Goal: Task Accomplishment & Management: Complete application form

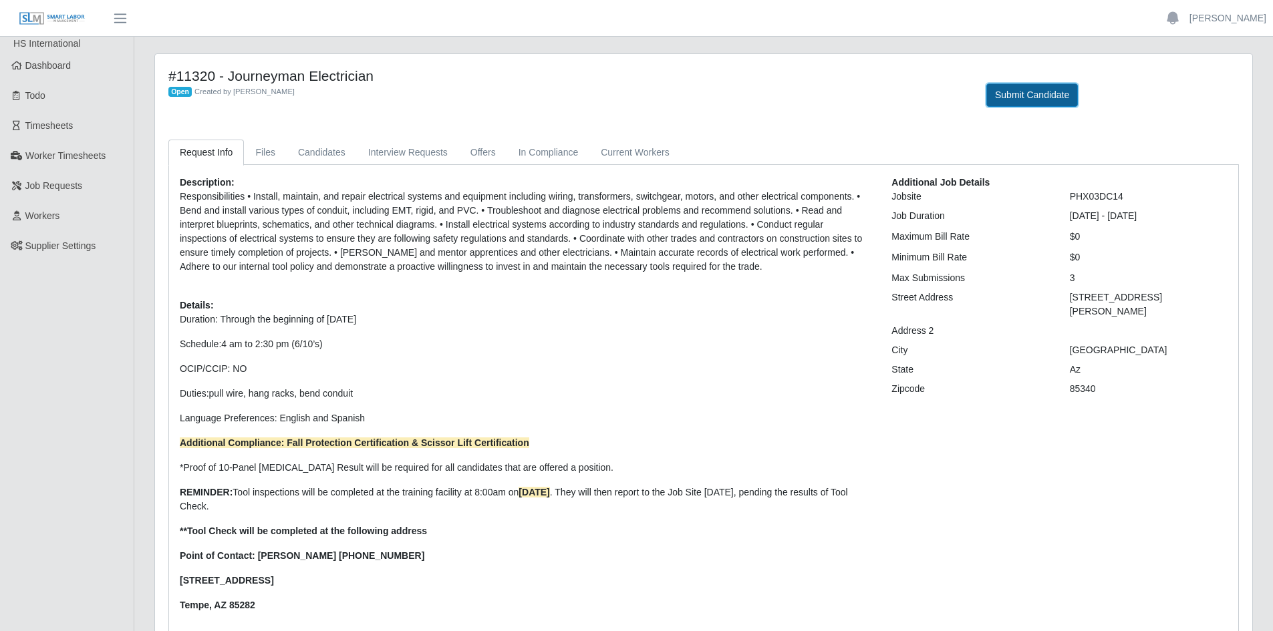
click at [1053, 94] on button "Submit Candidate" at bounding box center [1032, 94] width 92 height 23
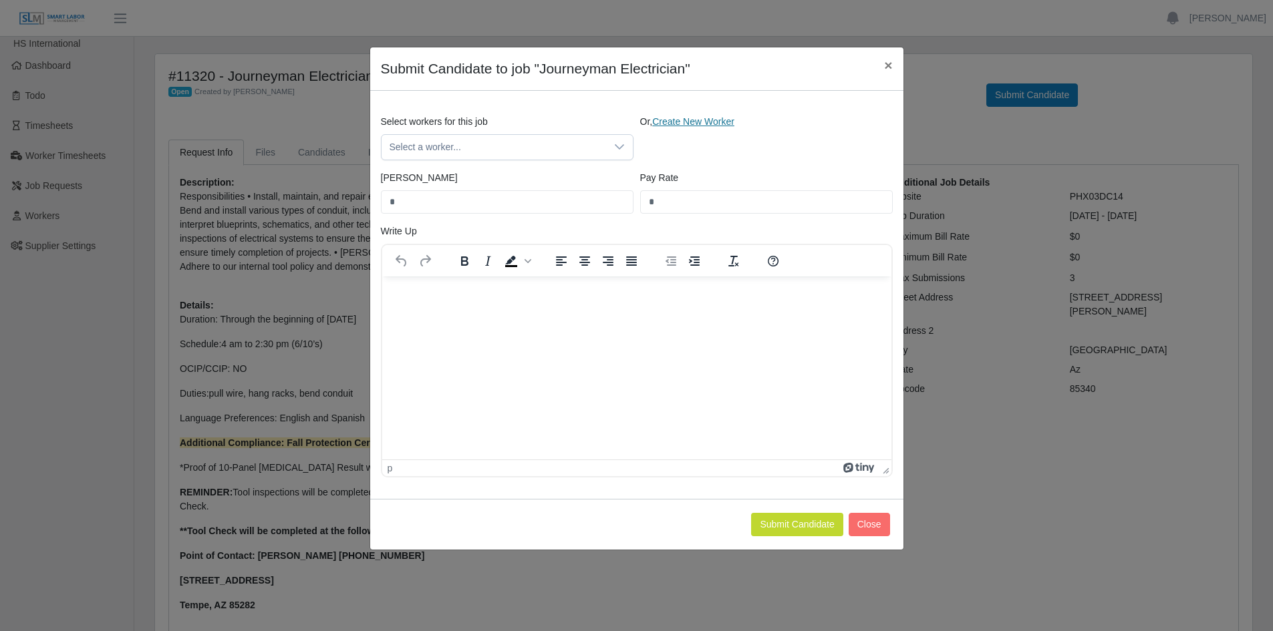
click at [691, 124] on link "Create New Worker" at bounding box center [693, 121] width 82 height 11
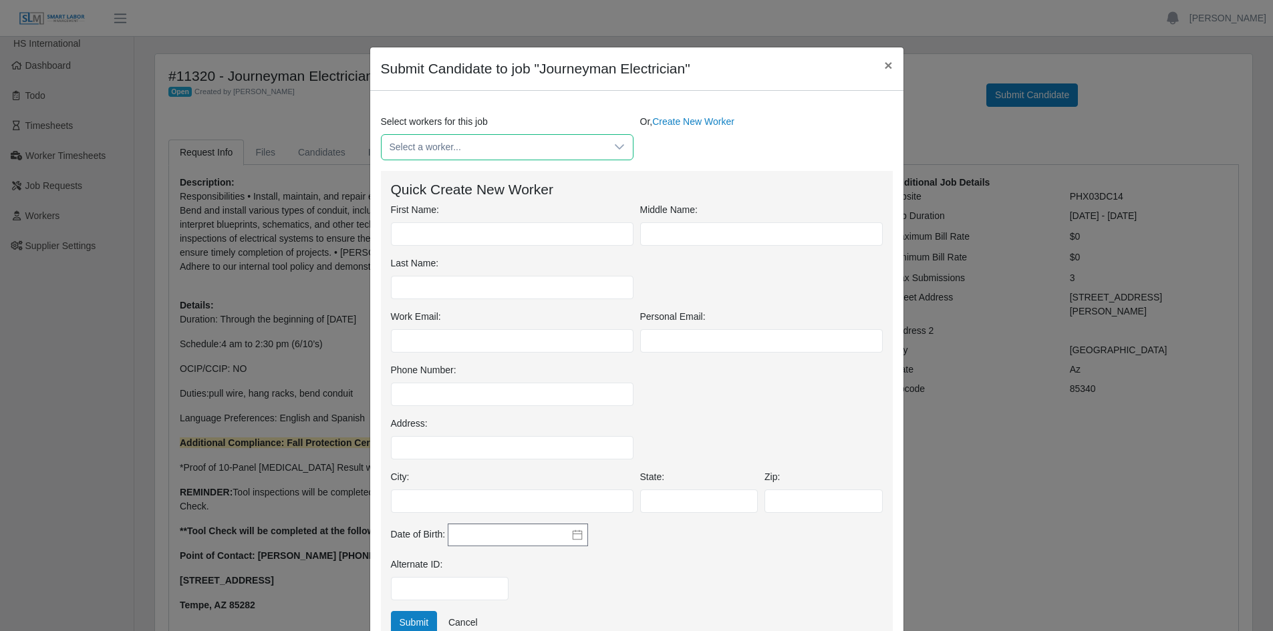
click at [457, 152] on span "Select a worker..." at bounding box center [493, 147] width 224 height 25
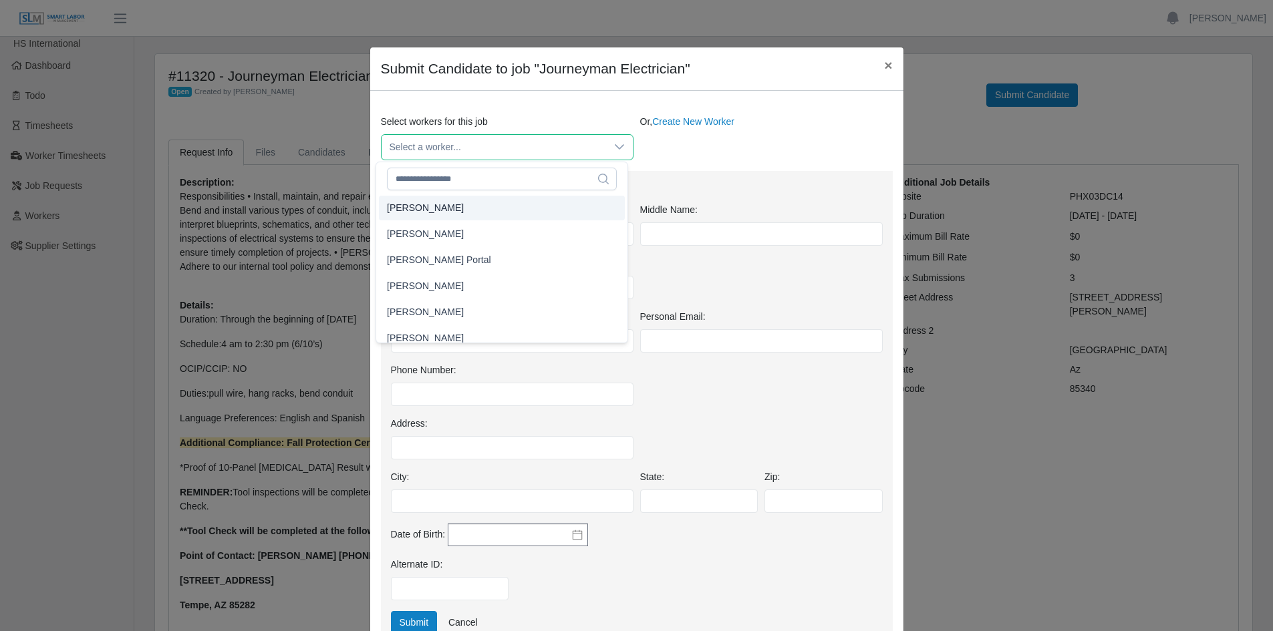
click at [770, 140] on div "Or, Create New Worker" at bounding box center [766, 137] width 259 height 45
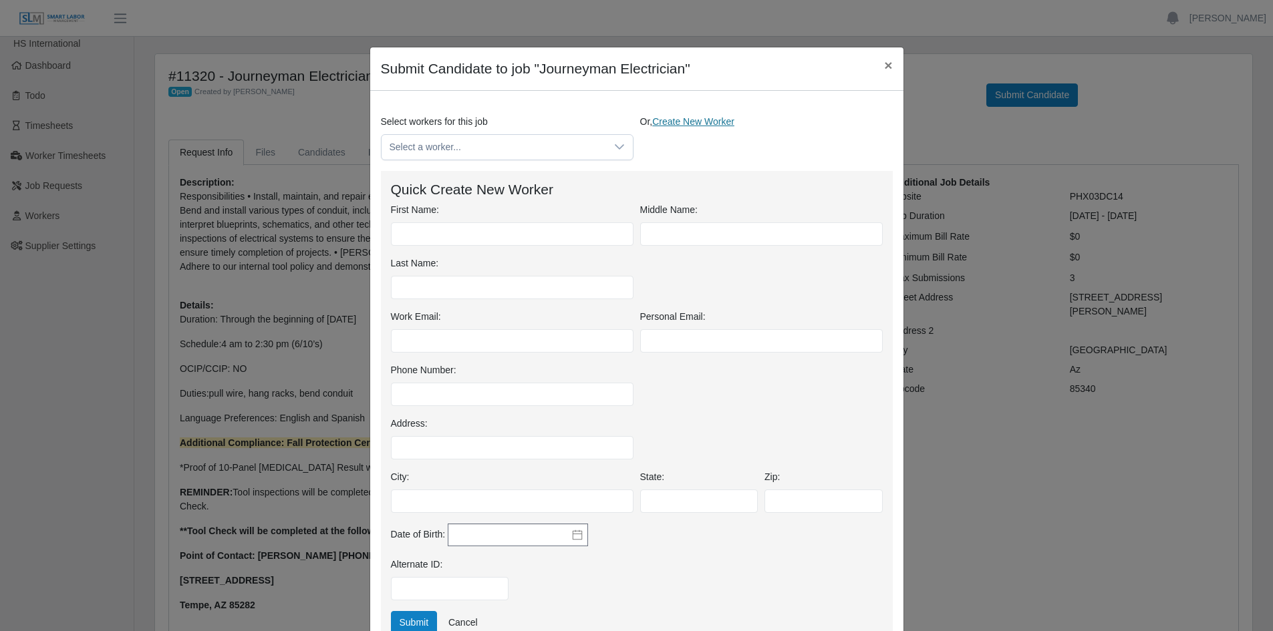
click at [703, 122] on link "Create New Worker" at bounding box center [693, 121] width 82 height 11
click at [677, 118] on link "Create New Worker" at bounding box center [693, 121] width 82 height 11
click at [457, 227] on input "First Name:" at bounding box center [512, 233] width 242 height 23
type input "*****"
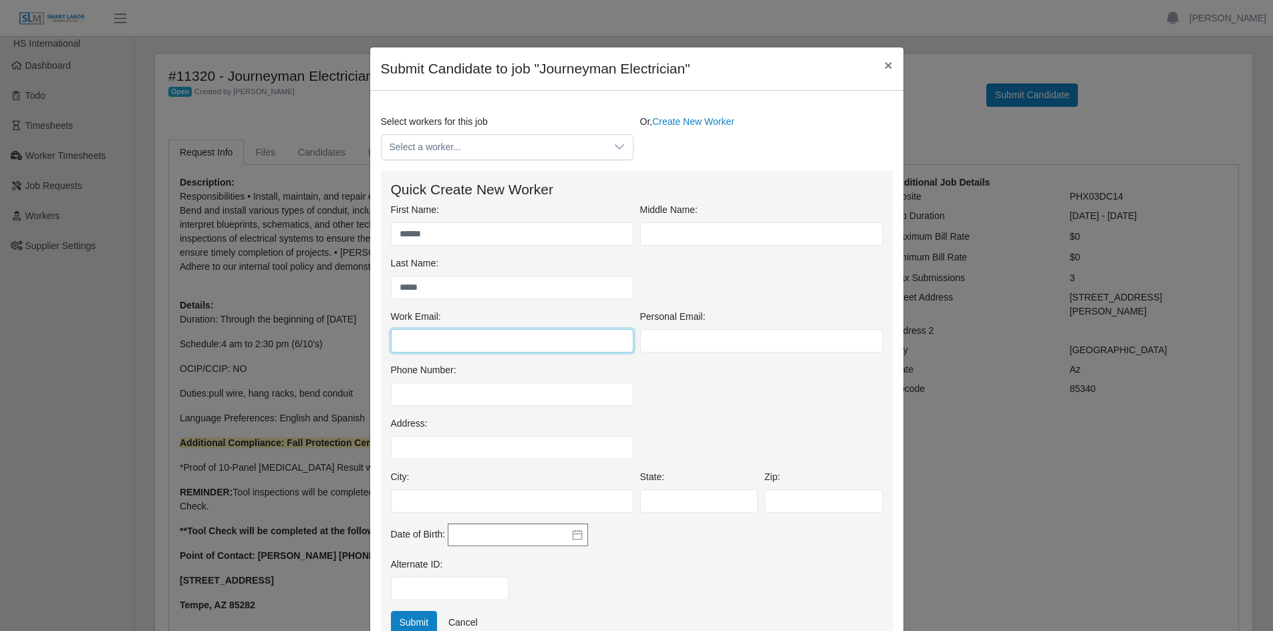
click at [423, 347] on input "Work Email:" at bounding box center [512, 340] width 242 height 23
paste input "**********"
type input "**********"
click at [425, 395] on input "Phone Number:" at bounding box center [512, 394] width 242 height 23
paste input "**********"
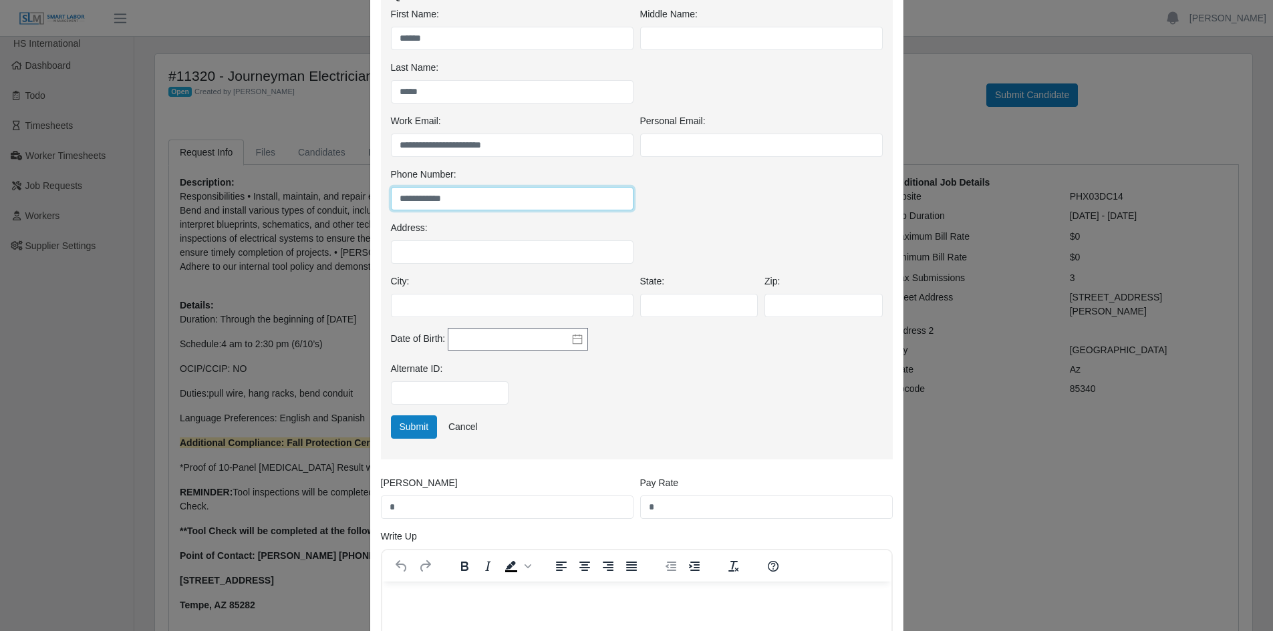
scroll to position [200, 0]
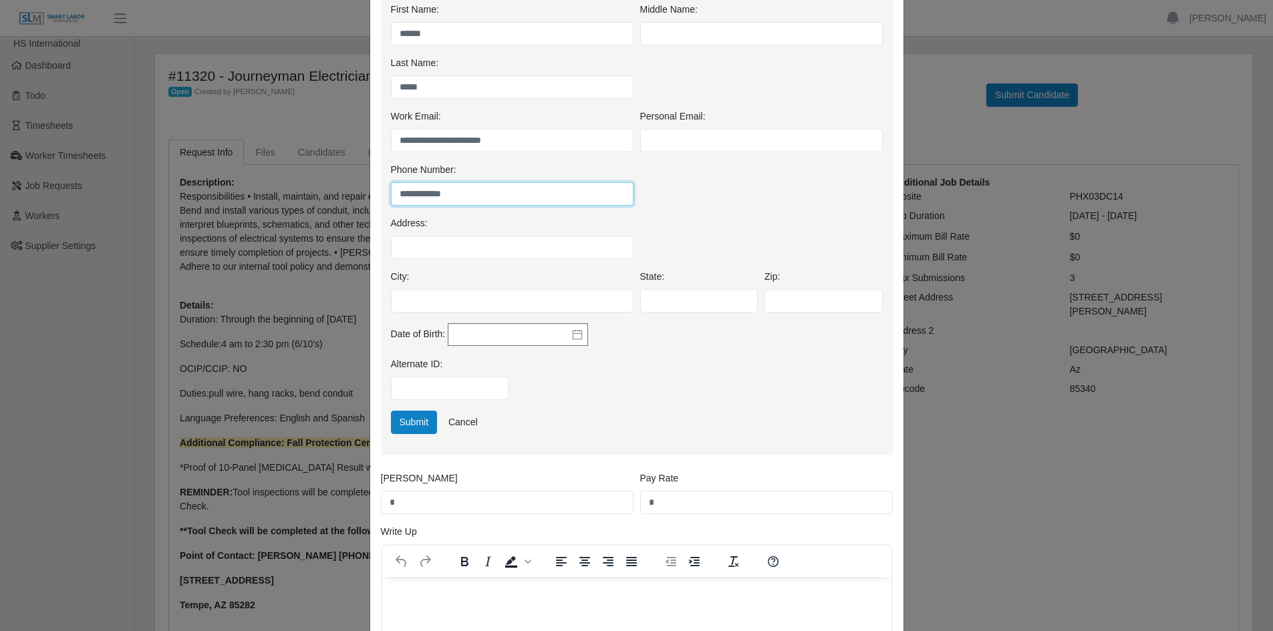
type input "**********"
click at [420, 305] on input "City:" at bounding box center [512, 300] width 242 height 23
click at [661, 303] on input "State:" at bounding box center [699, 300] width 118 height 23
click at [436, 305] on input "*******" at bounding box center [512, 300] width 242 height 23
type input "*"
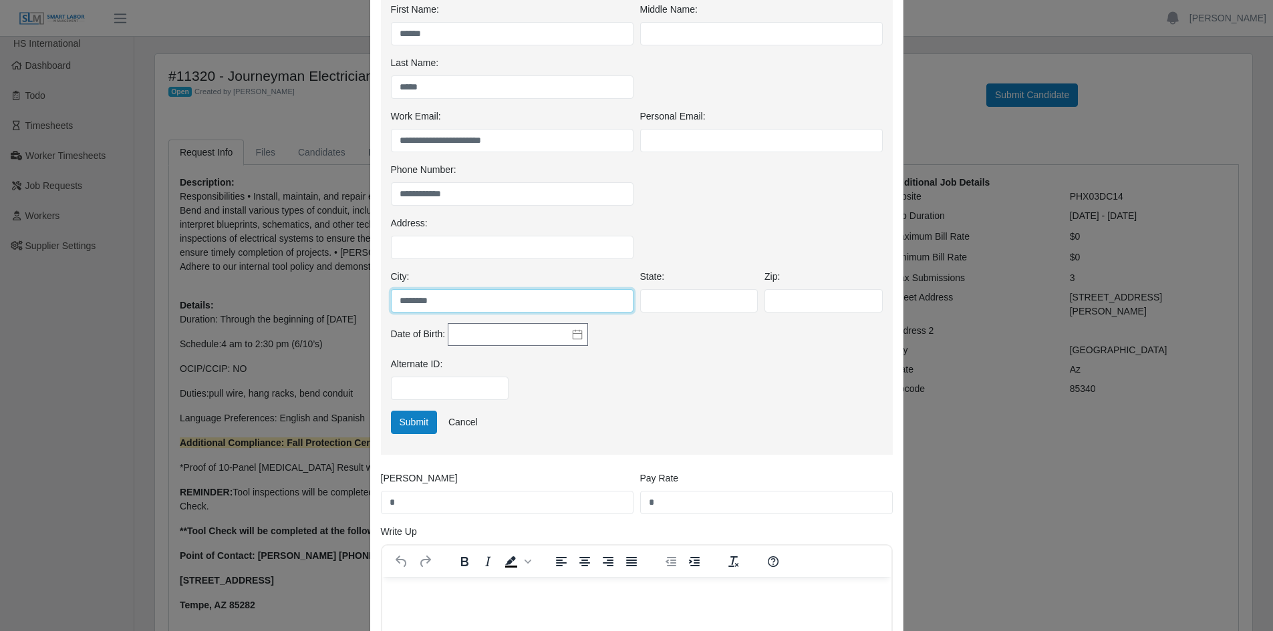
type input "********"
click at [657, 300] on input "State:" at bounding box center [699, 300] width 118 height 23
type input "**"
click at [808, 302] on input "Zip:" at bounding box center [823, 300] width 118 height 23
type input "*****"
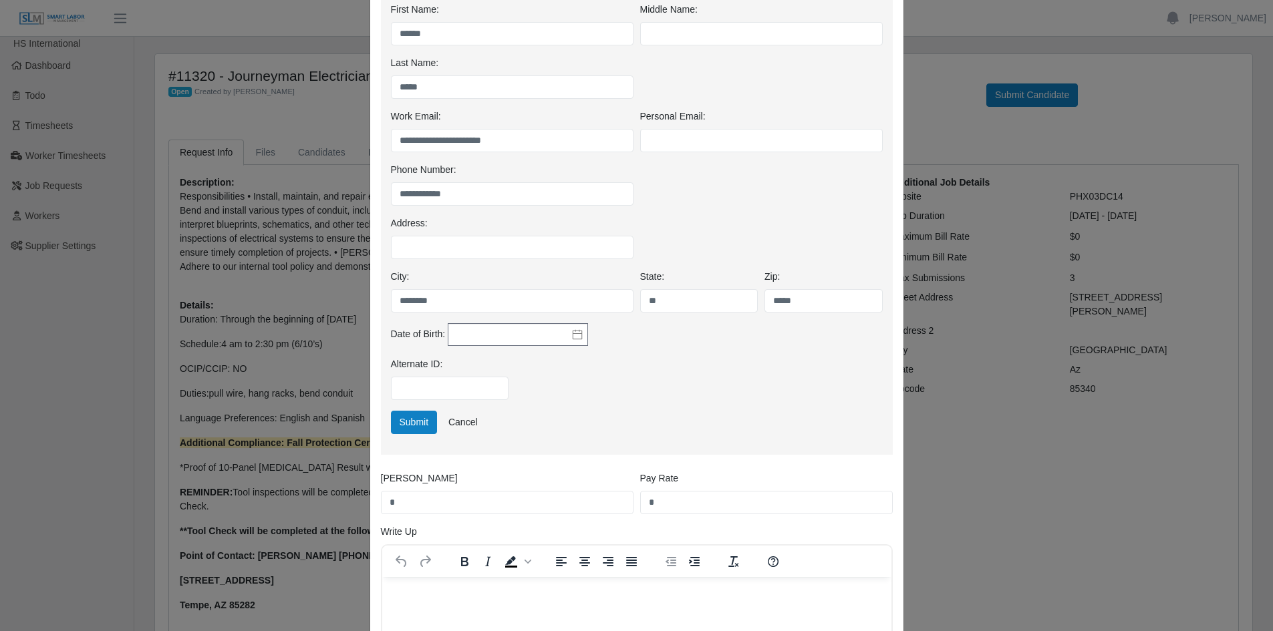
click at [594, 350] on div "Date of Birth:" at bounding box center [636, 340] width 498 height 35
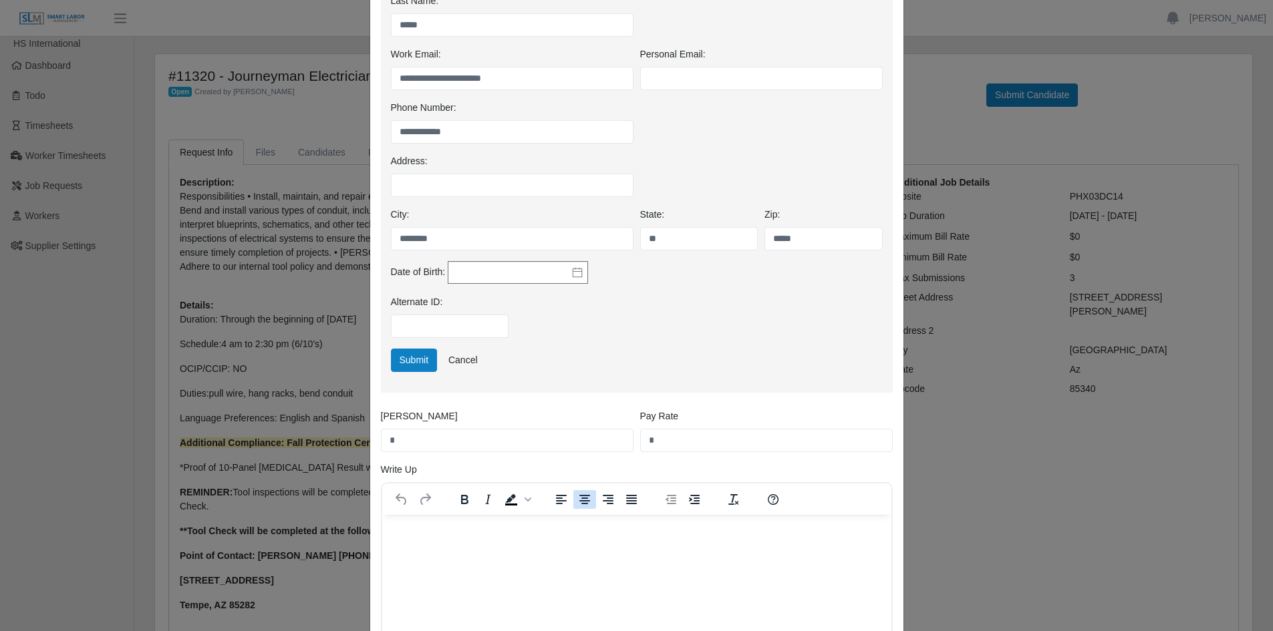
scroll to position [334, 0]
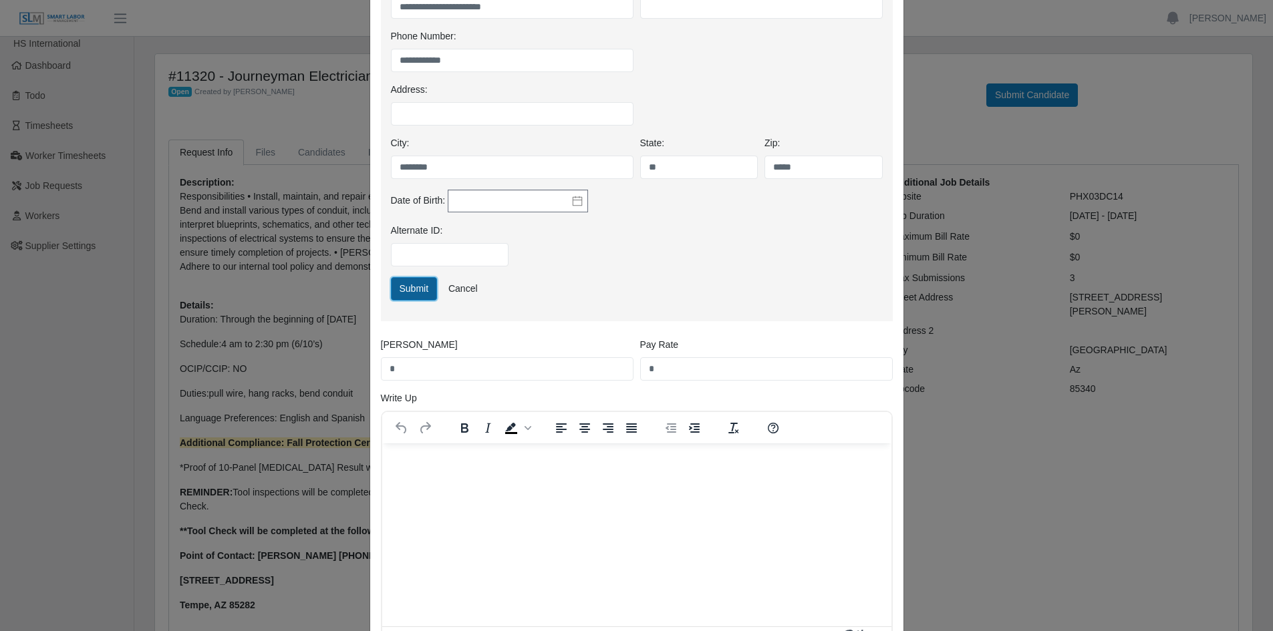
click at [405, 287] on button "Submit" at bounding box center [414, 288] width 47 height 23
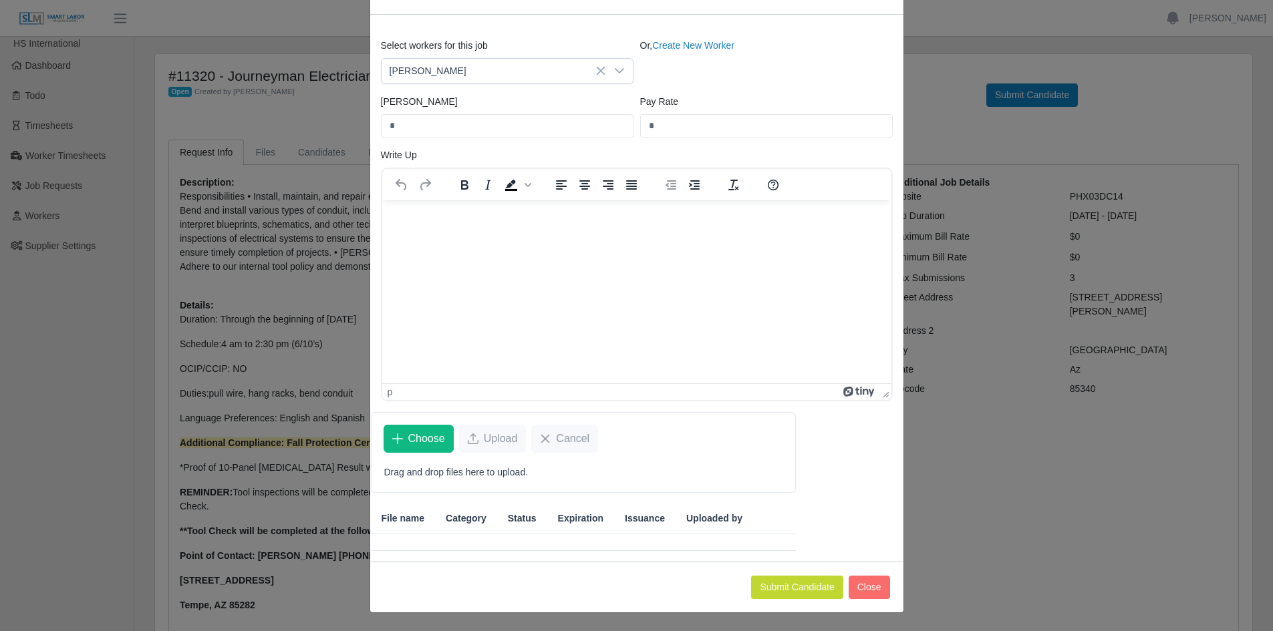
scroll to position [77, 0]
click at [418, 440] on span "Choose" at bounding box center [426, 438] width 37 height 16
drag, startPoint x: 389, startPoint y: 212, endPoint x: 401, endPoint y: 214, distance: 11.5
click at [390, 212] on html at bounding box center [635, 217] width 509 height 36
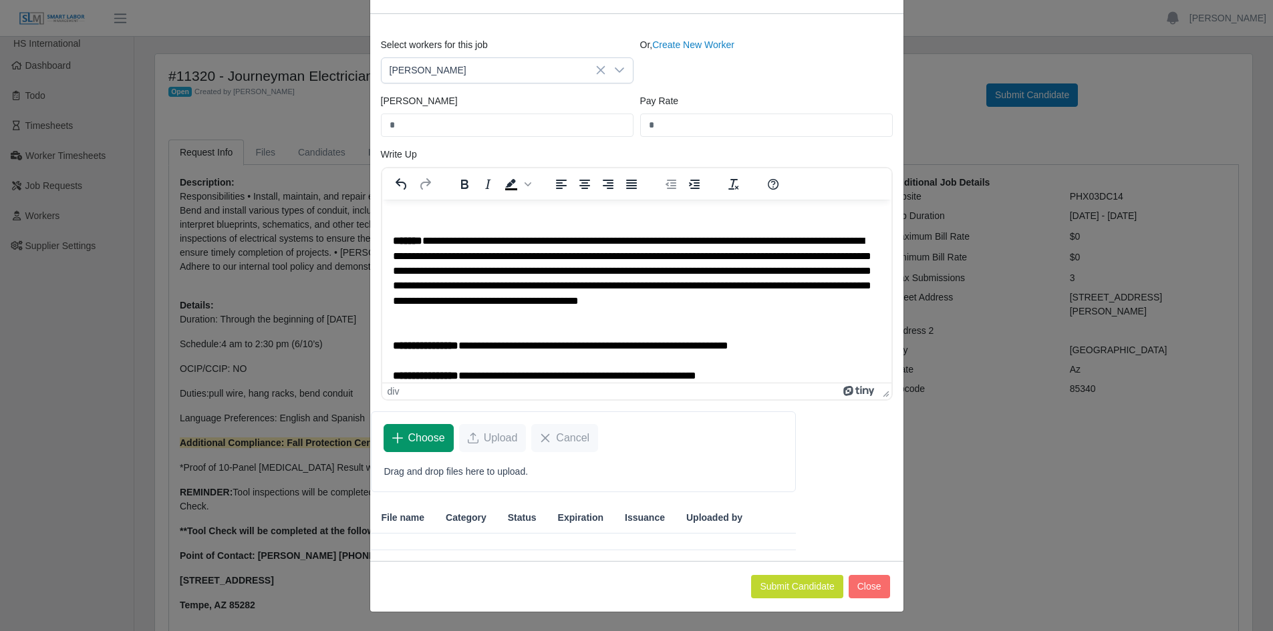
click at [418, 435] on span "Choose" at bounding box center [426, 438] width 37 height 16
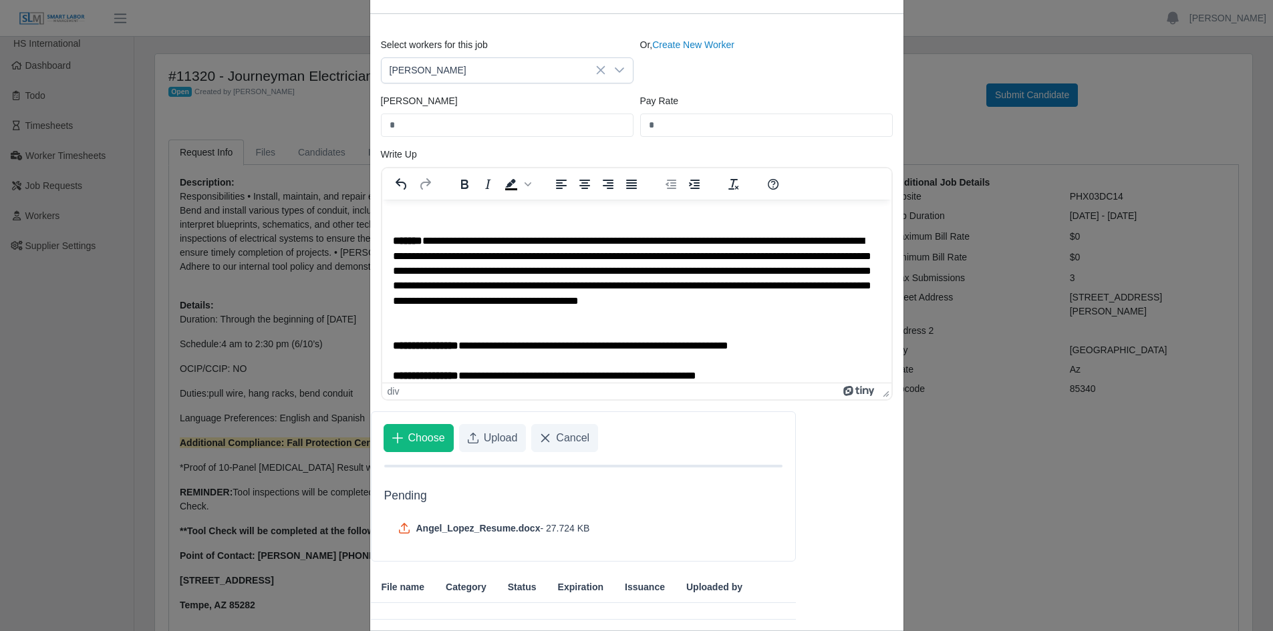
scroll to position [146, 0]
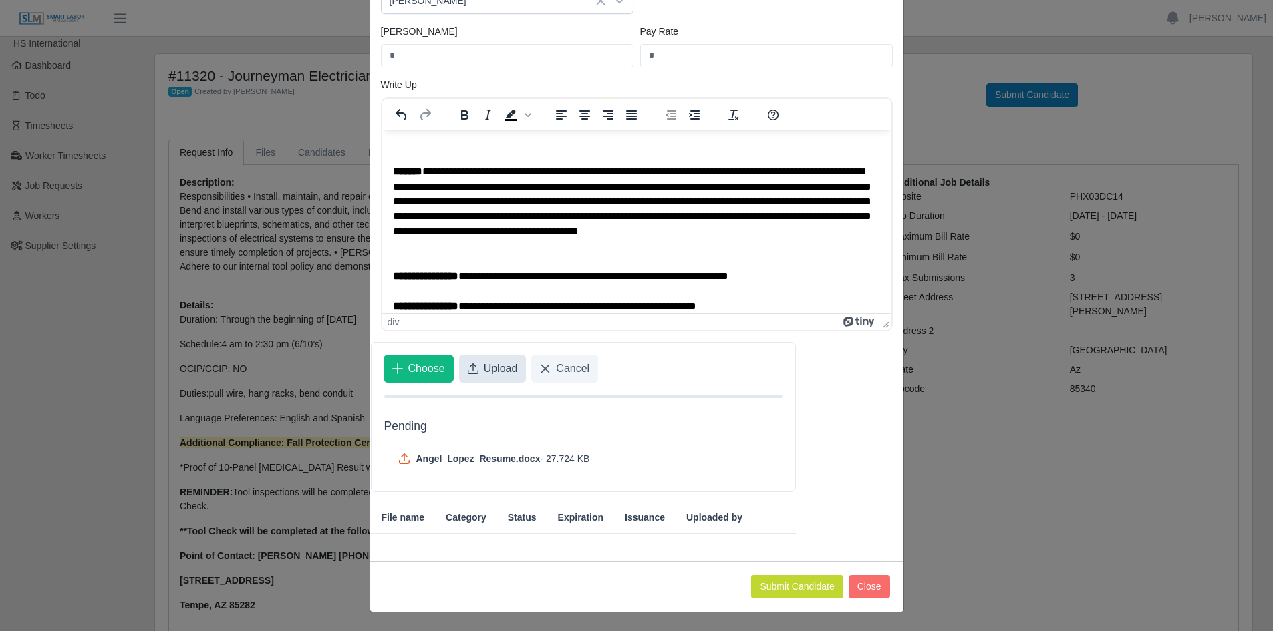
click at [484, 370] on span "Upload" at bounding box center [501, 369] width 34 height 16
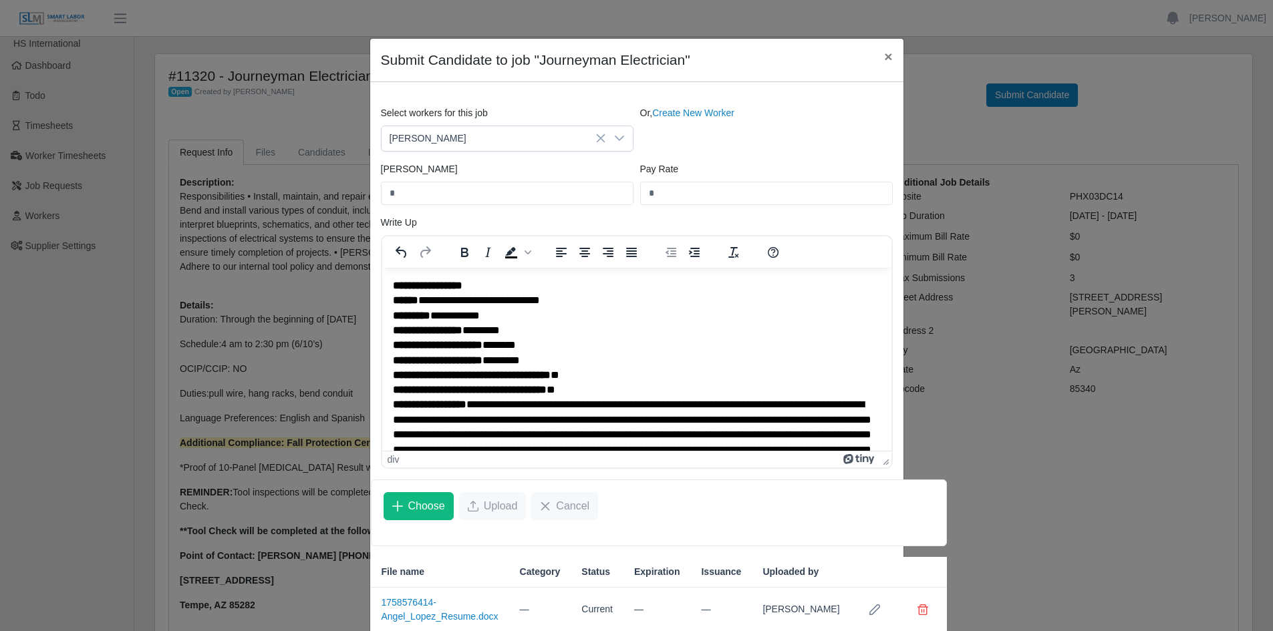
scroll to position [0, 0]
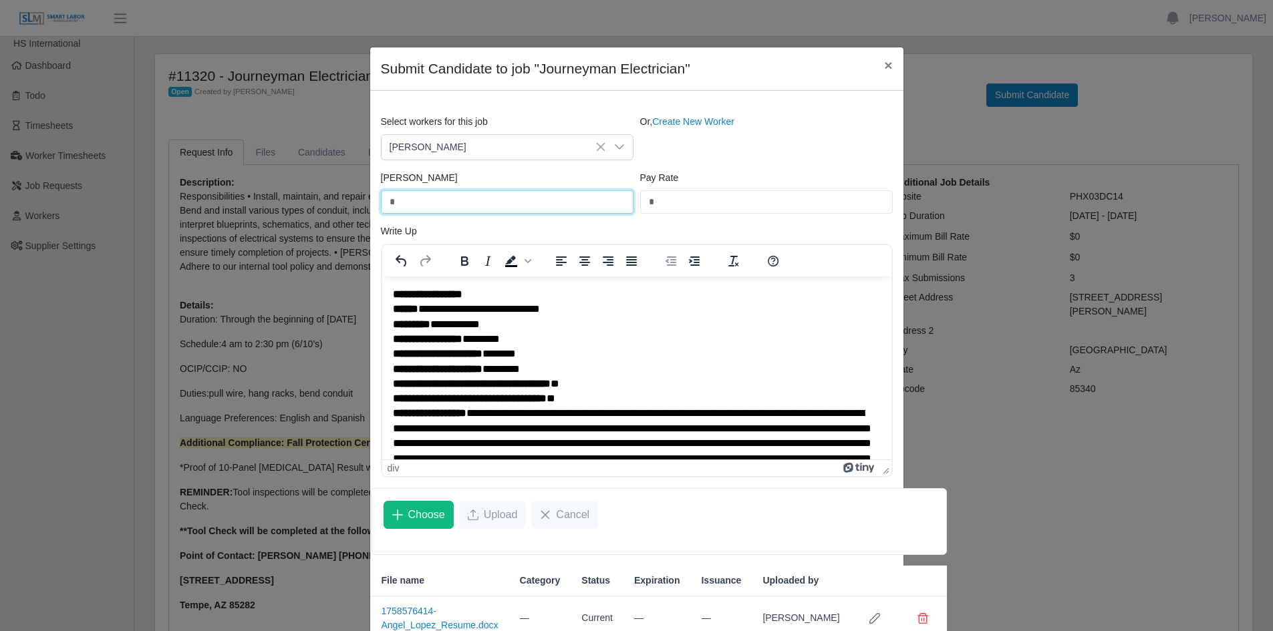
click at [438, 204] on input "*" at bounding box center [507, 201] width 253 height 23
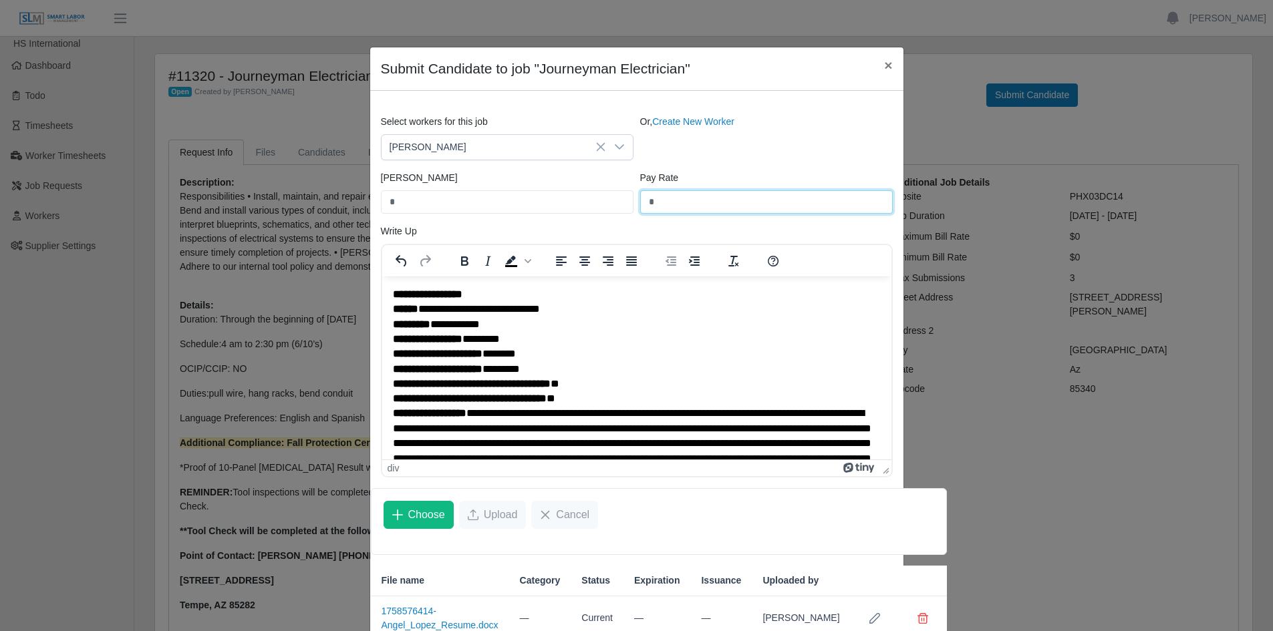
click at [659, 207] on input "*" at bounding box center [766, 201] width 253 height 23
type input "**"
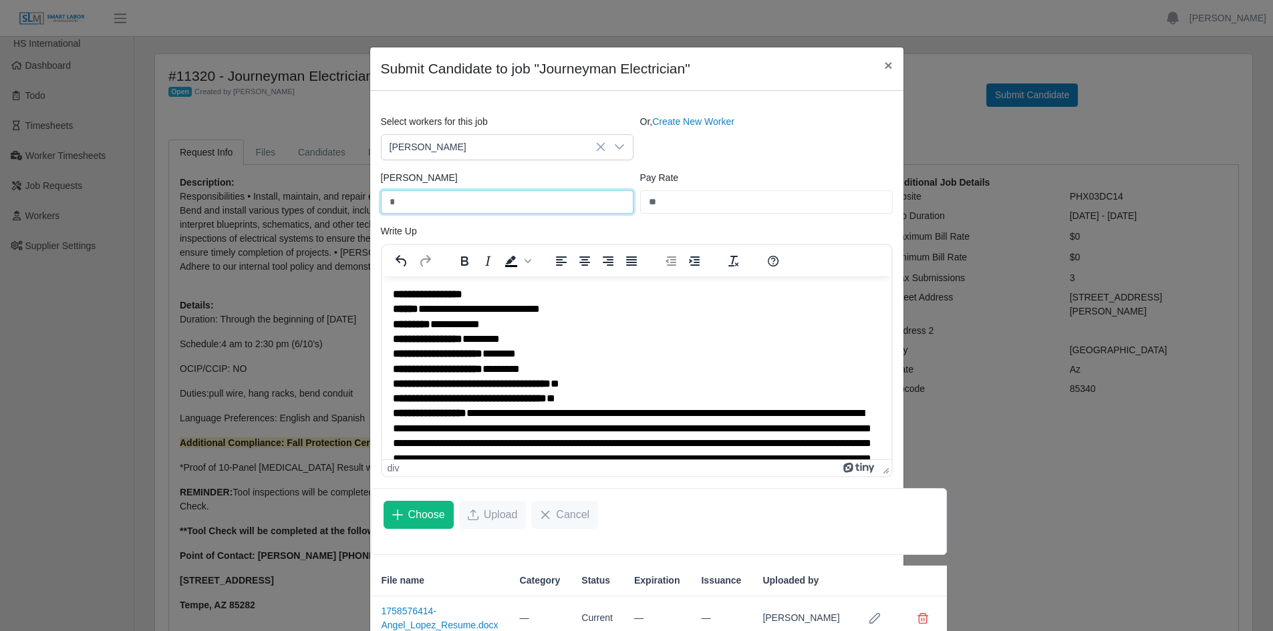
click at [471, 208] on input "*" at bounding box center [507, 201] width 253 height 23
click at [426, 204] on input "*" at bounding box center [507, 201] width 253 height 23
type input "*****"
click at [671, 327] on div "**********" at bounding box center [631, 324] width 478 height 15
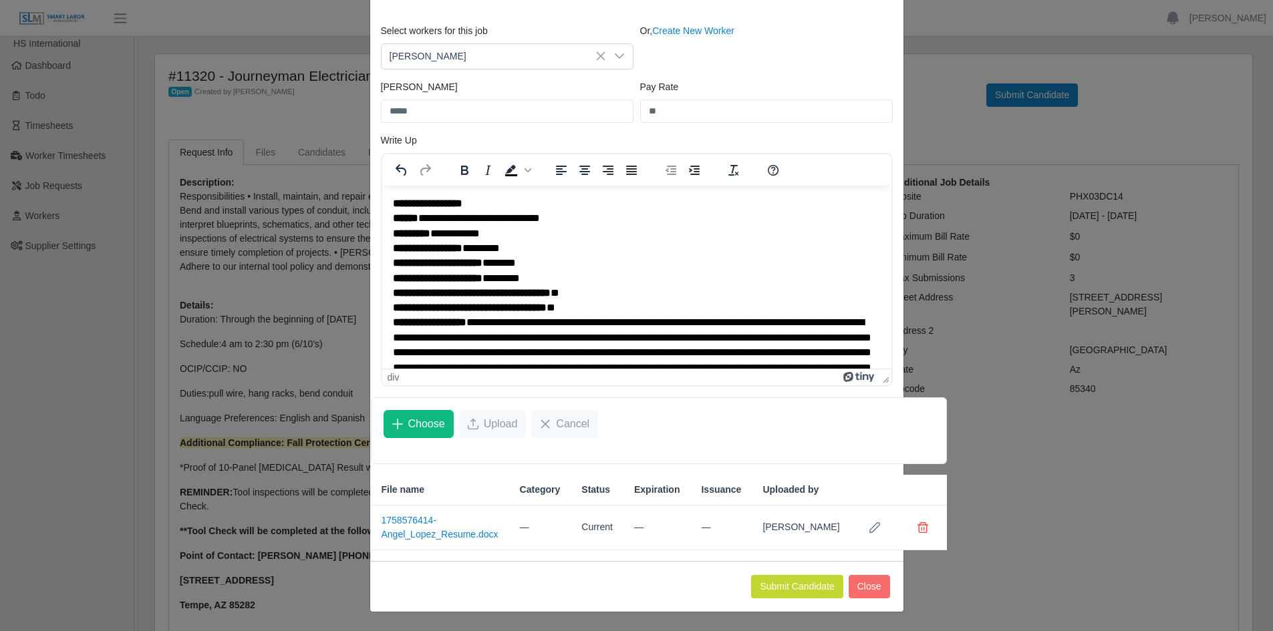
scroll to position [105, 0]
click at [422, 416] on span "Choose" at bounding box center [426, 424] width 37 height 16
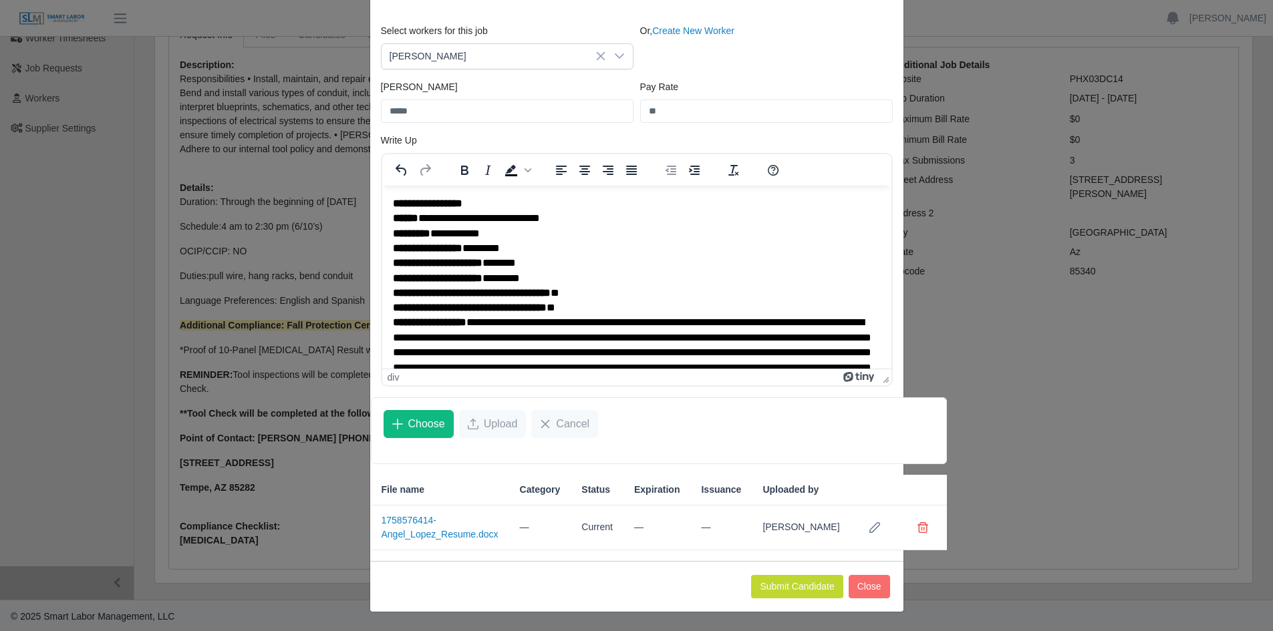
scroll to position [120, 0]
click at [793, 585] on button "Submit Candidate" at bounding box center [797, 586] width 92 height 23
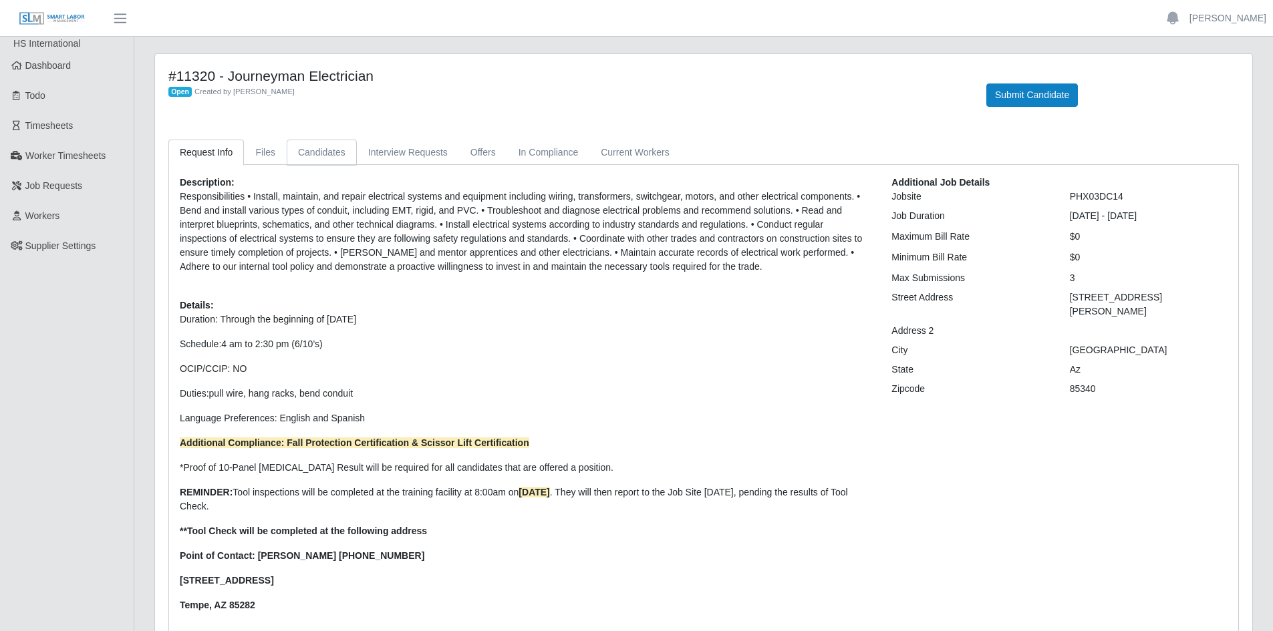
click at [330, 148] on link "Candidates" at bounding box center [322, 153] width 70 height 26
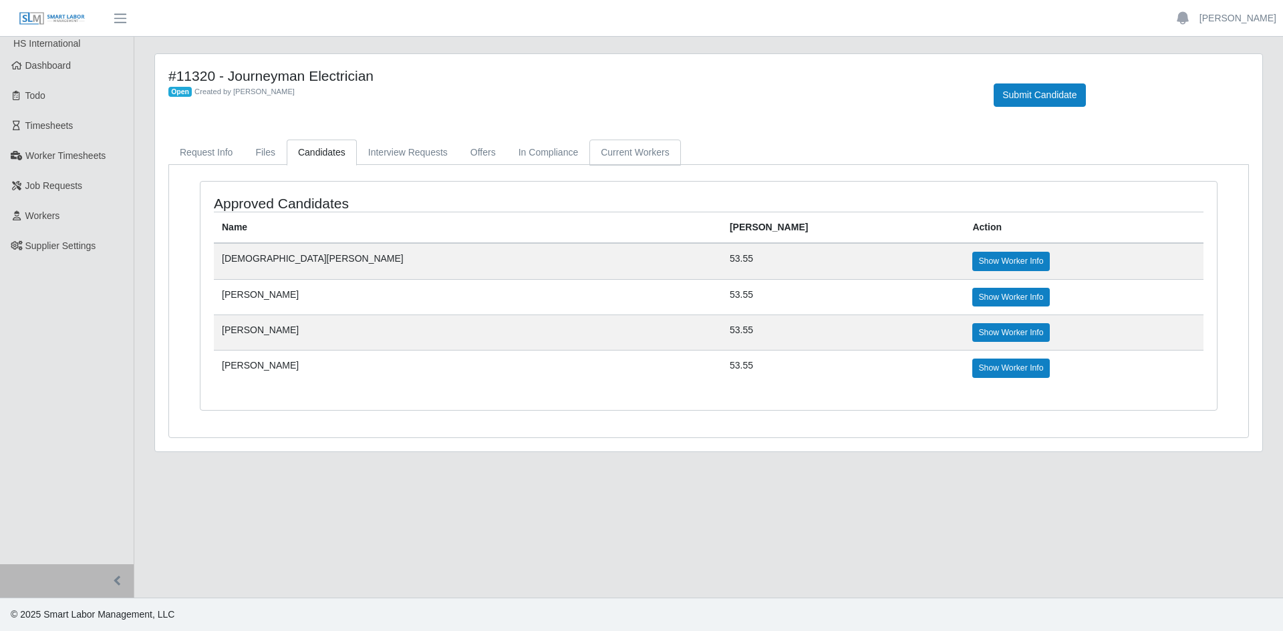
click at [619, 150] on link "Current Workers" at bounding box center [634, 153] width 91 height 26
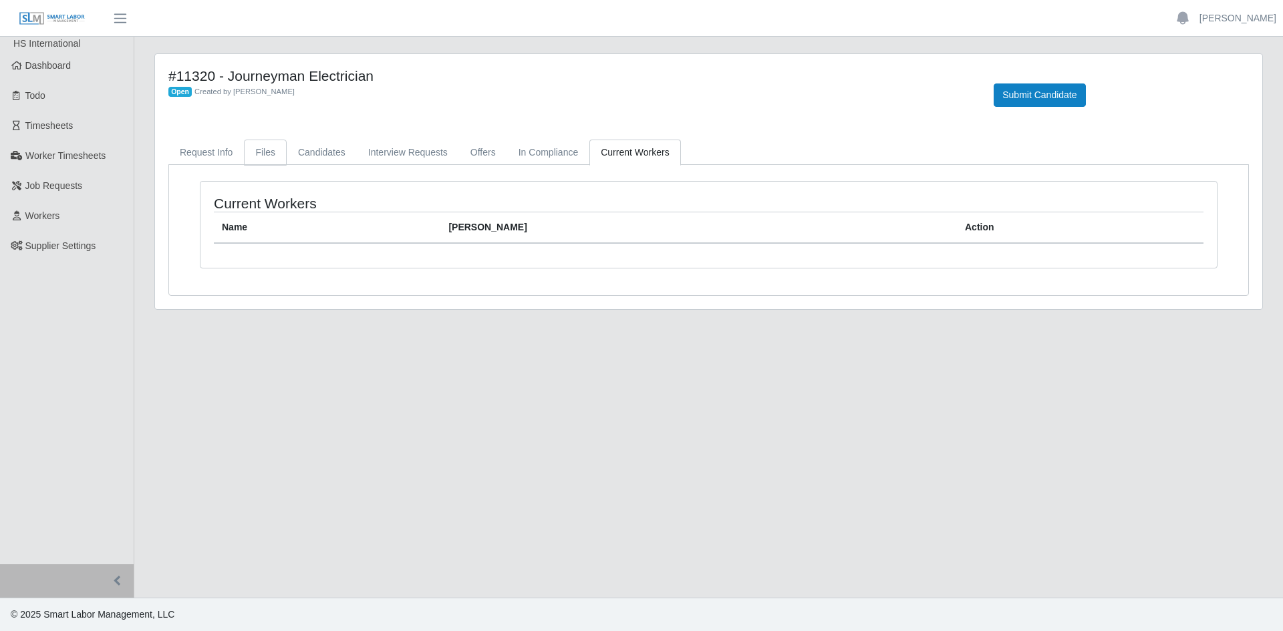
click at [265, 150] on link "Files" at bounding box center [265, 153] width 43 height 26
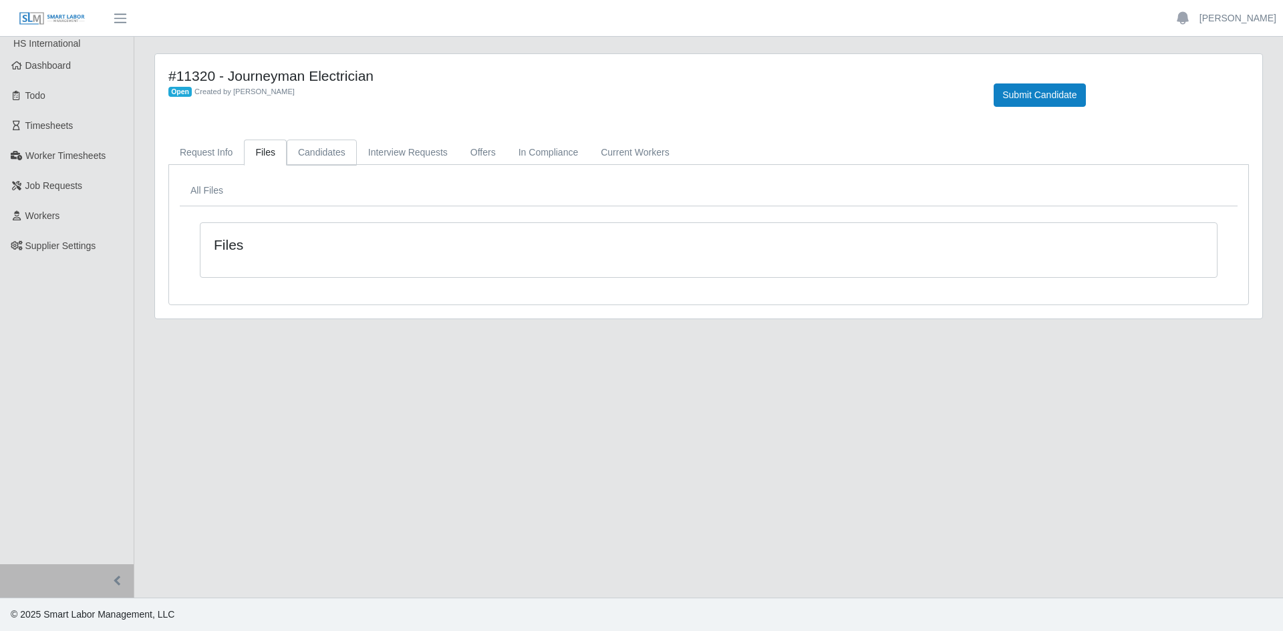
click at [310, 150] on link "Candidates" at bounding box center [322, 153] width 70 height 26
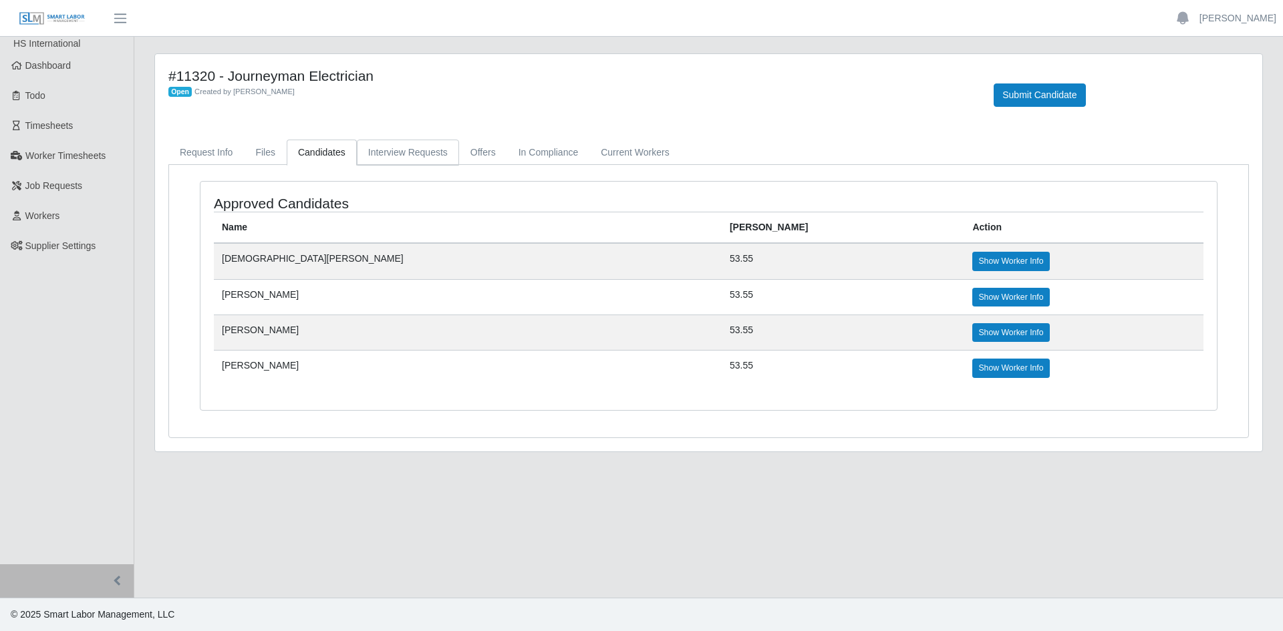
click at [411, 151] on link "Interview Requests" at bounding box center [408, 153] width 102 height 26
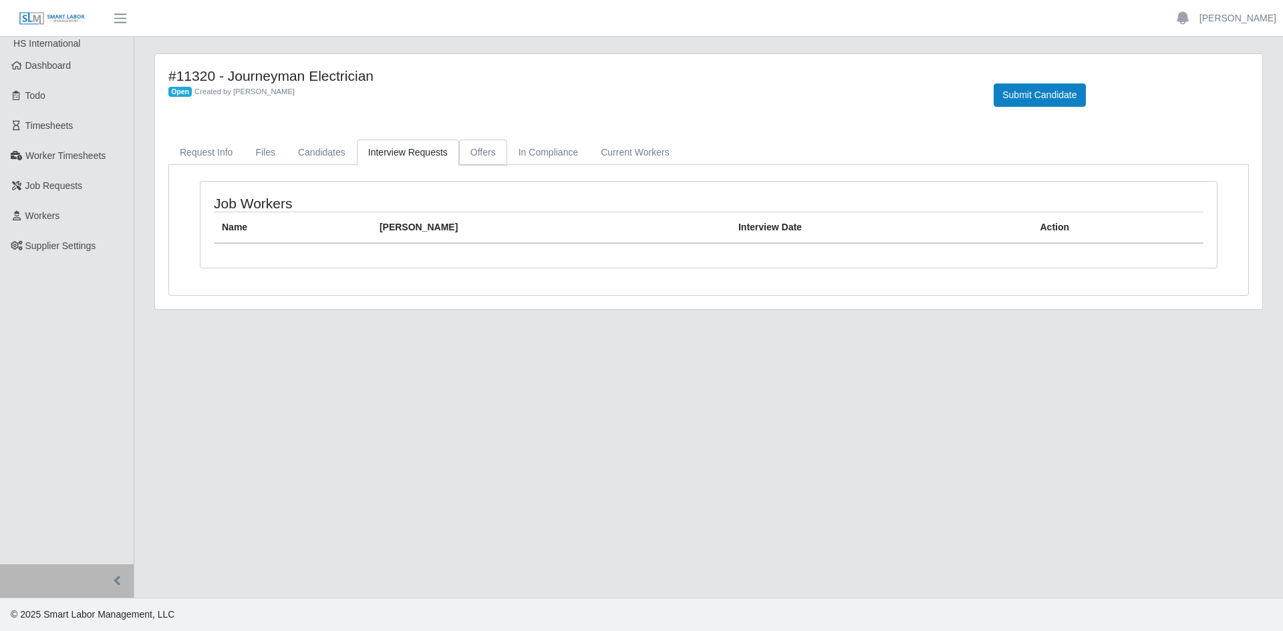
click at [496, 148] on link "Offers" at bounding box center [483, 153] width 48 height 26
click at [544, 153] on link "In Compliance" at bounding box center [548, 153] width 83 height 26
click at [605, 150] on link "Current Workers" at bounding box center [634, 153] width 91 height 26
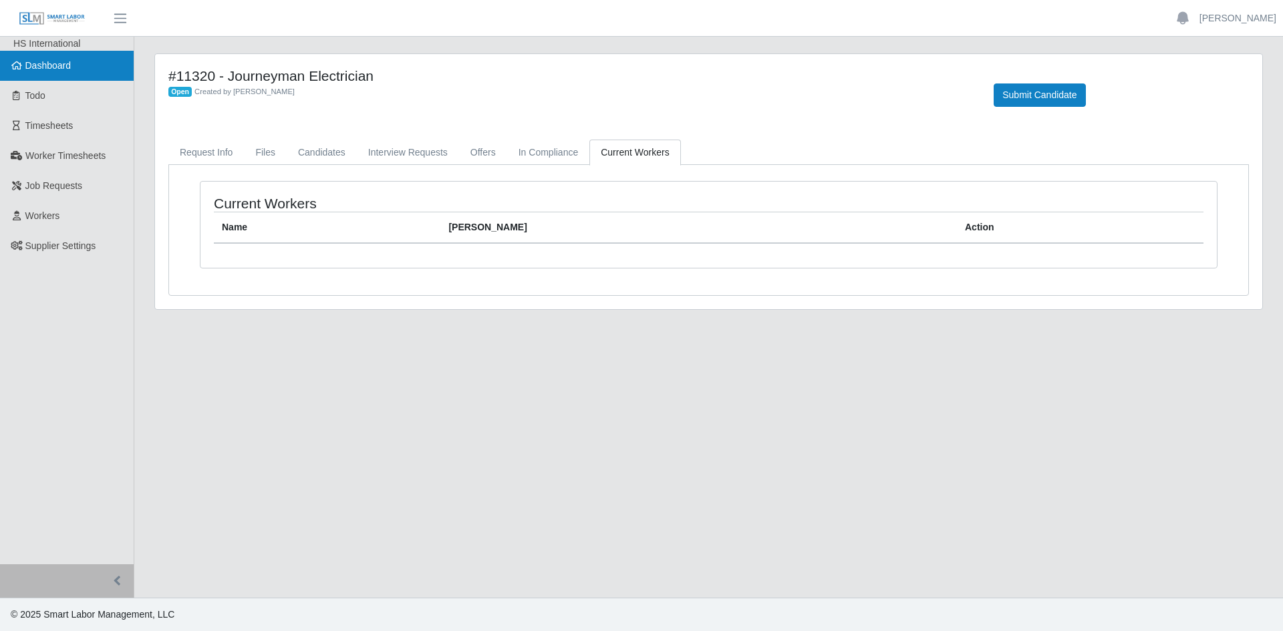
click at [55, 58] on link "Dashboard" at bounding box center [67, 66] width 134 height 30
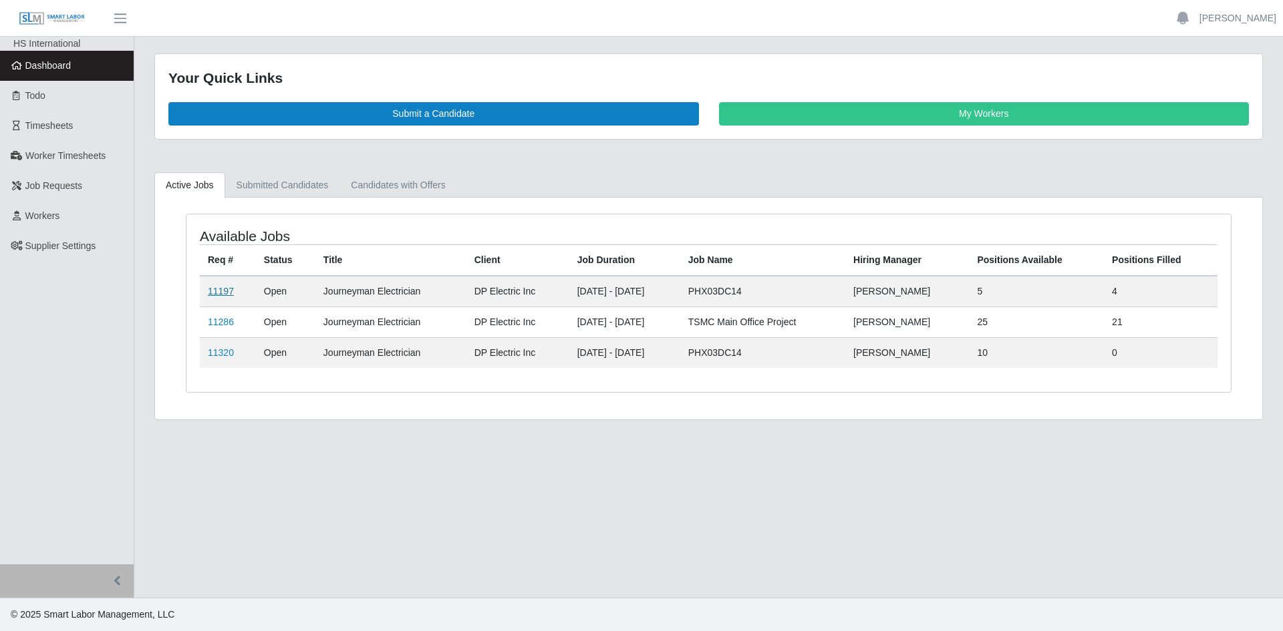
click at [228, 292] on link "11197" at bounding box center [221, 291] width 26 height 11
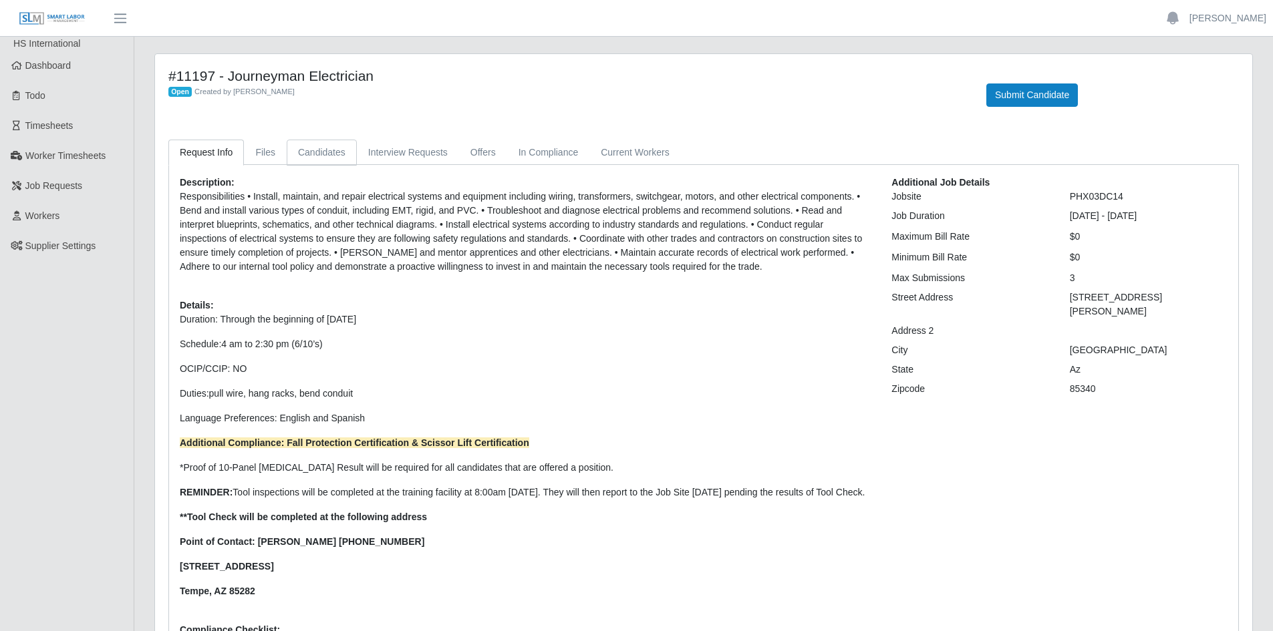
click at [336, 153] on link "Candidates" at bounding box center [322, 153] width 70 height 26
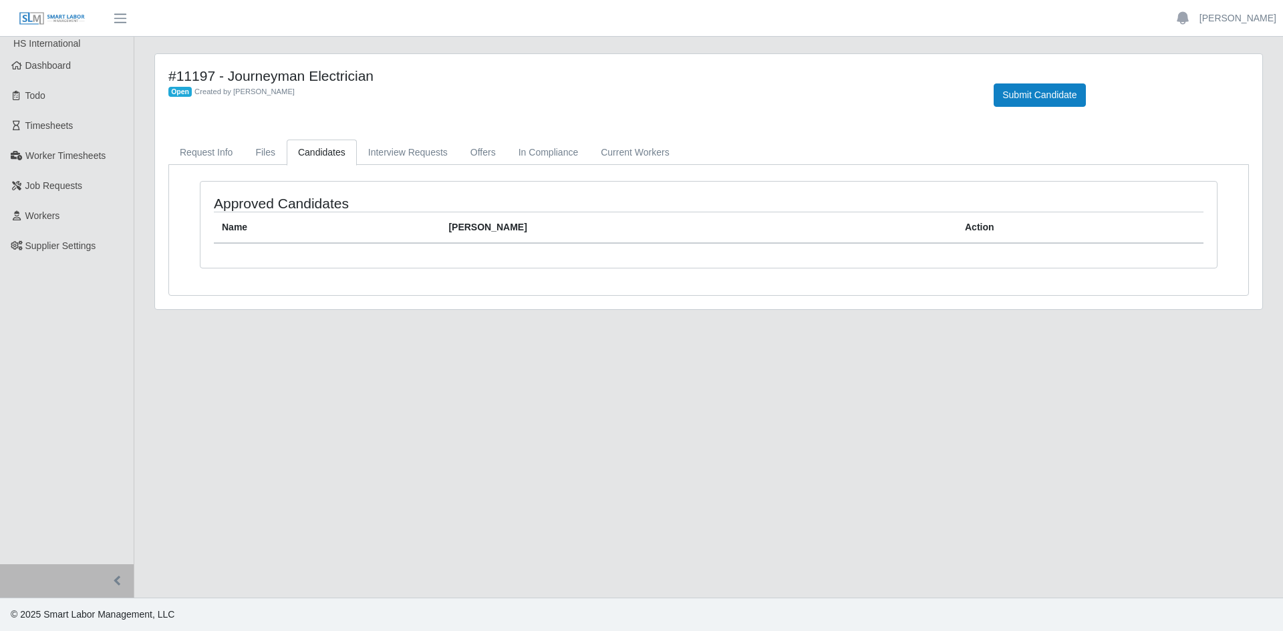
click at [323, 151] on link "Candidates" at bounding box center [322, 153] width 70 height 26
click at [465, 149] on link "Offers" at bounding box center [483, 153] width 48 height 26
click at [393, 149] on link "Interview Requests" at bounding box center [408, 153] width 102 height 26
click at [609, 152] on link "Current Workers" at bounding box center [634, 153] width 91 height 26
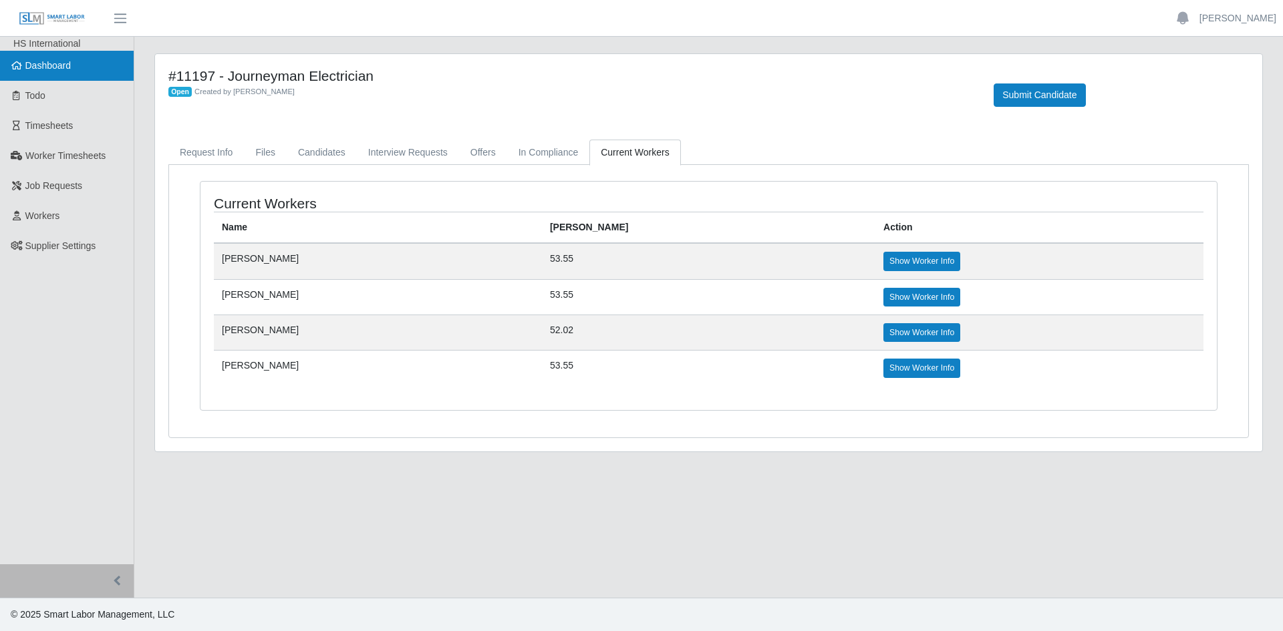
click at [53, 71] on span "Dashboard" at bounding box center [48, 65] width 46 height 11
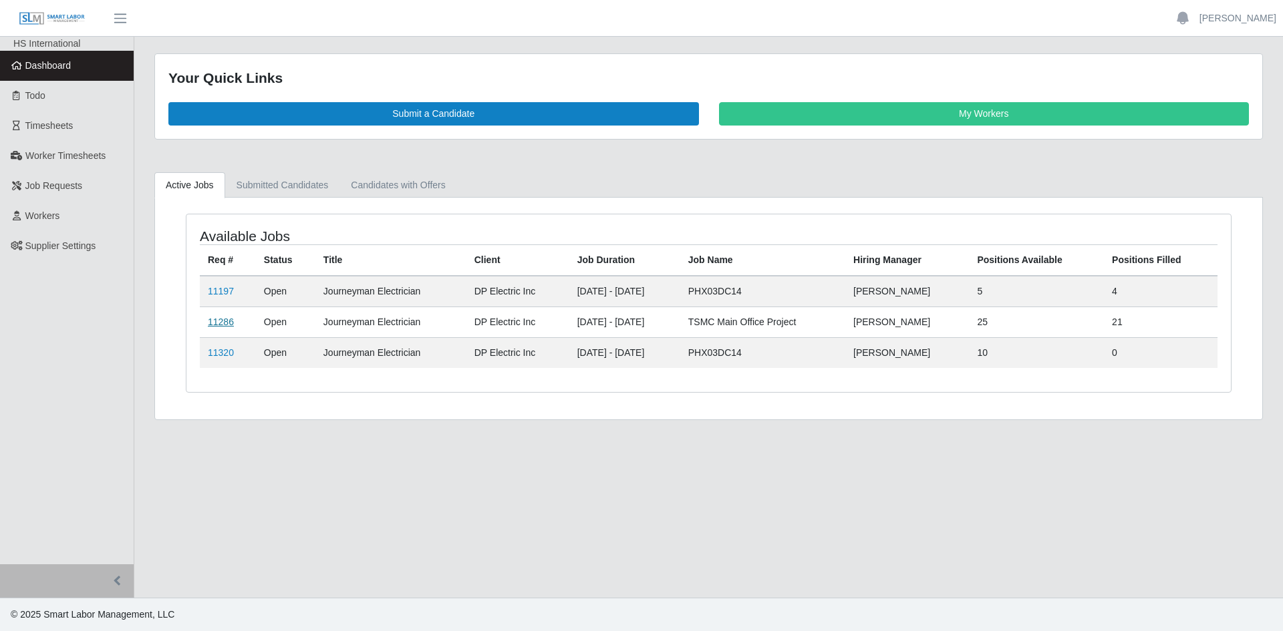
click at [221, 322] on link "11286" at bounding box center [221, 322] width 26 height 11
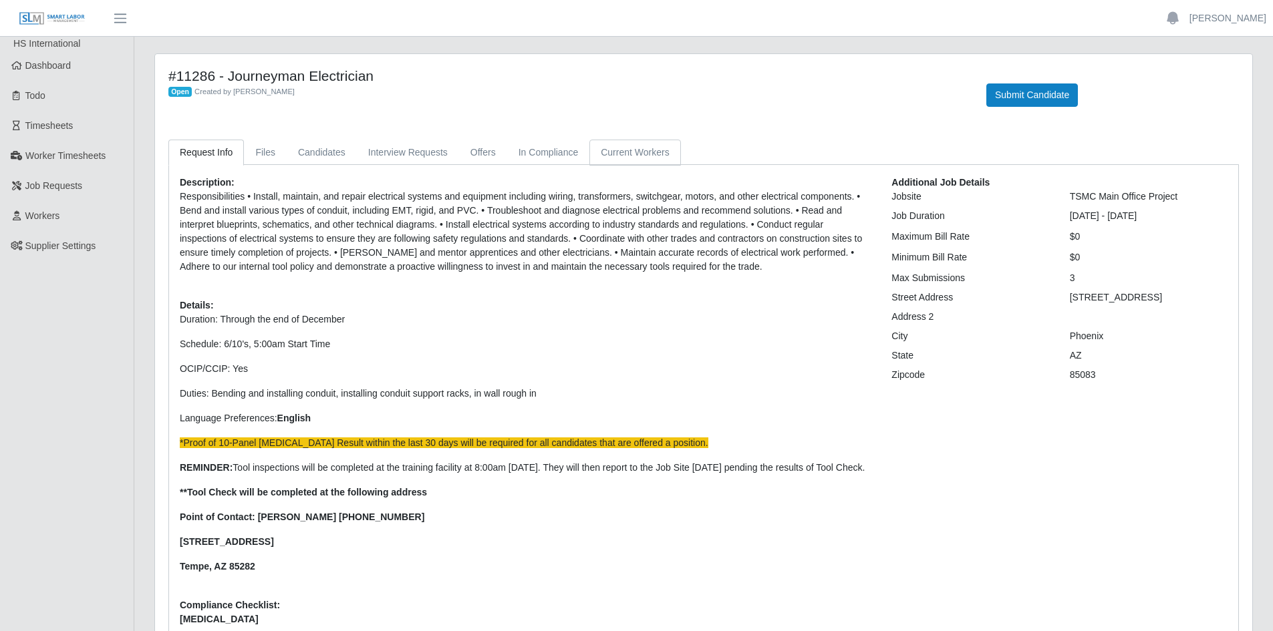
click at [641, 145] on link "Current Workers" at bounding box center [634, 153] width 91 height 26
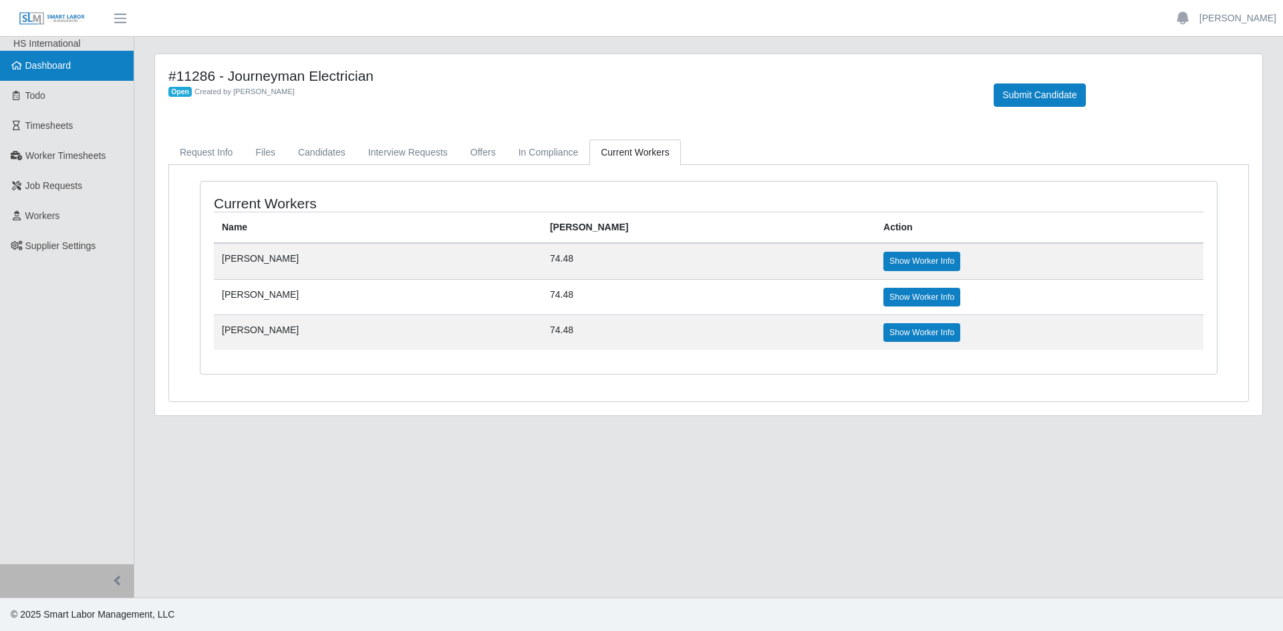
click at [55, 70] on span "Dashboard" at bounding box center [48, 65] width 46 height 11
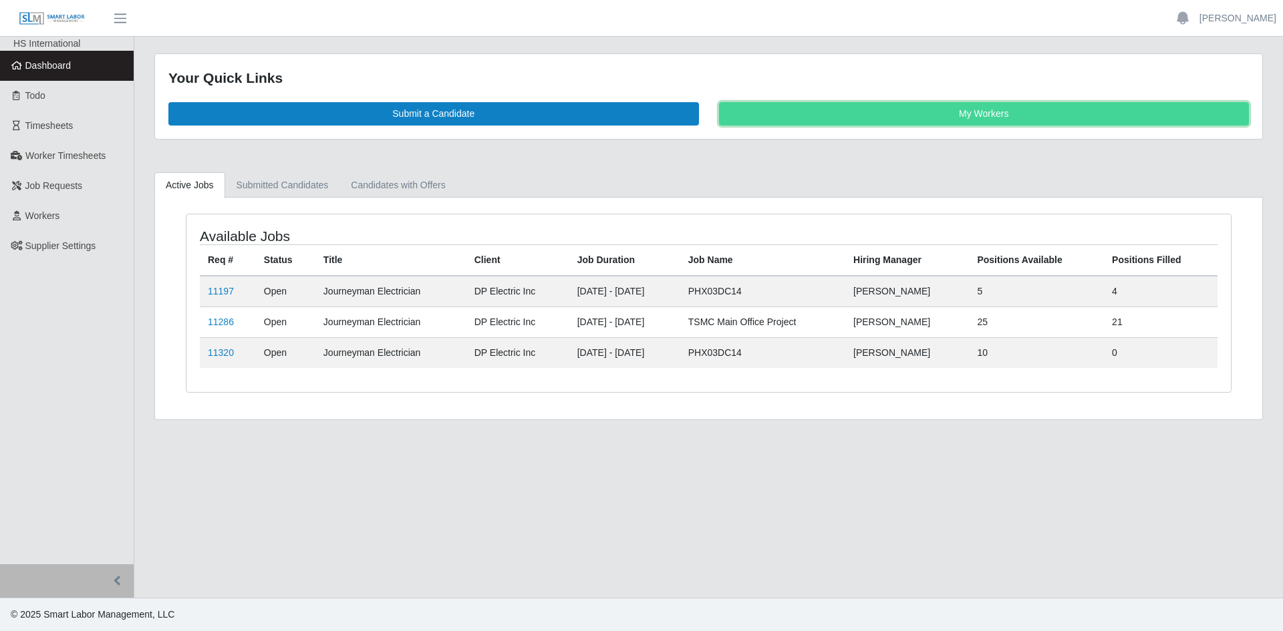
click at [973, 117] on link "My Workers" at bounding box center [984, 113] width 530 height 23
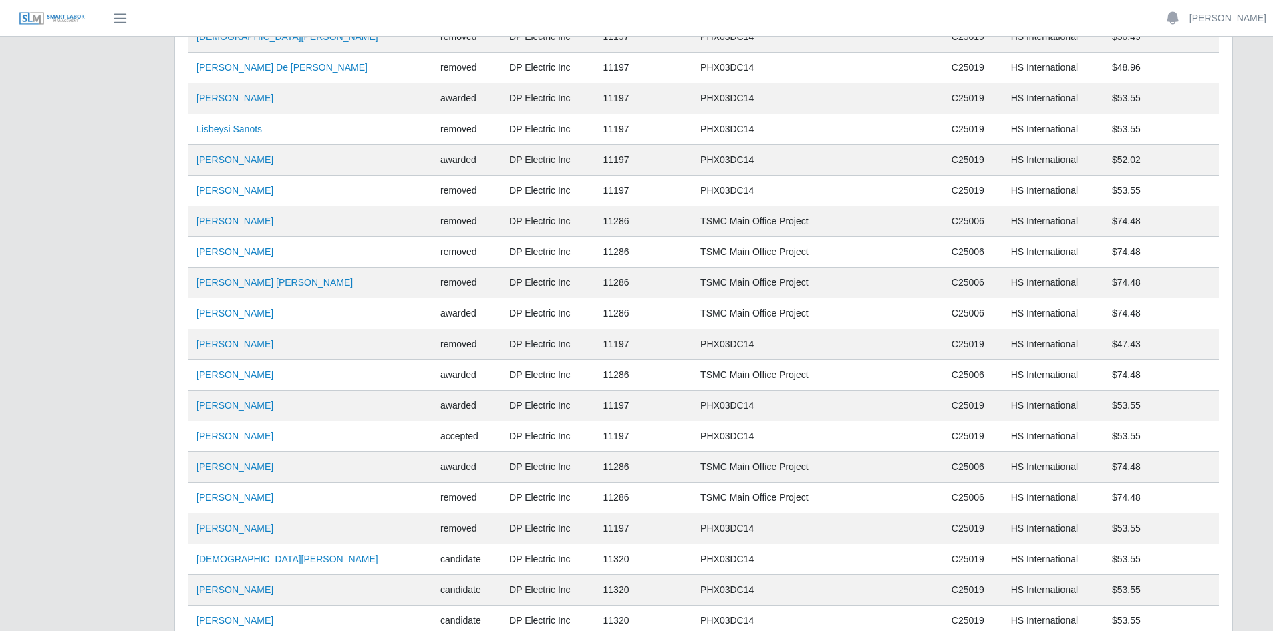
scroll to position [9161, 0]
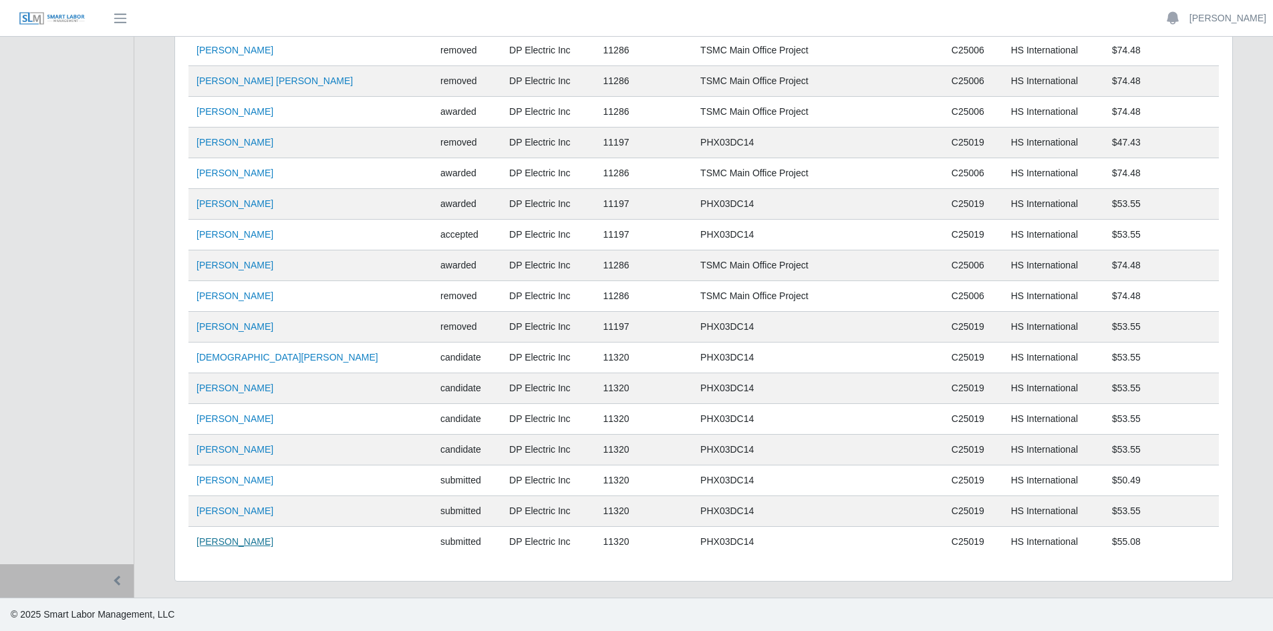
click at [230, 543] on link "Angel Lopez" at bounding box center [234, 541] width 77 height 11
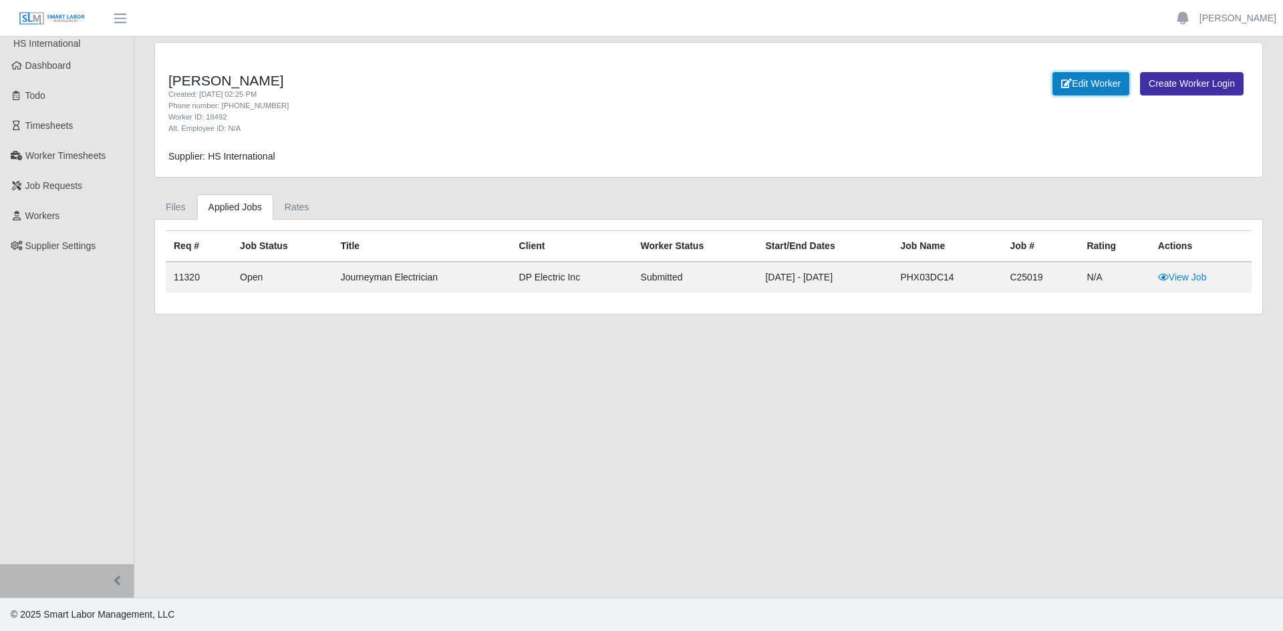
click at [1091, 83] on link "Edit Worker" at bounding box center [1090, 83] width 77 height 23
click at [273, 204] on link "Rates" at bounding box center [296, 207] width 47 height 26
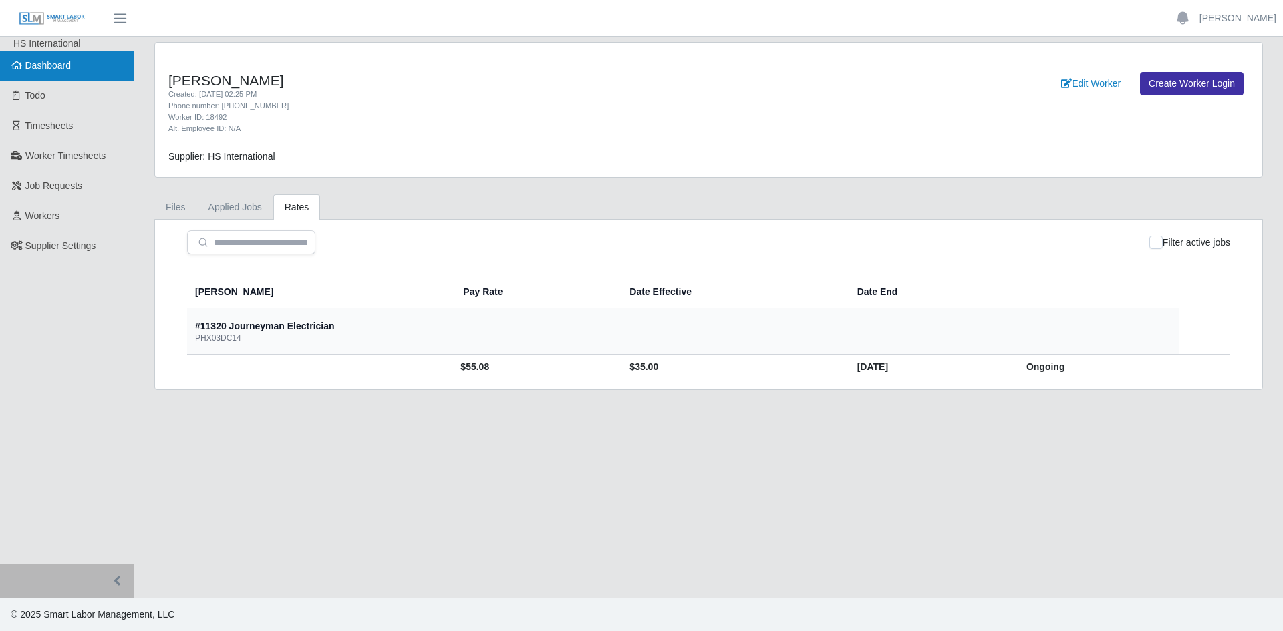
click at [39, 55] on link "Dashboard" at bounding box center [67, 66] width 134 height 30
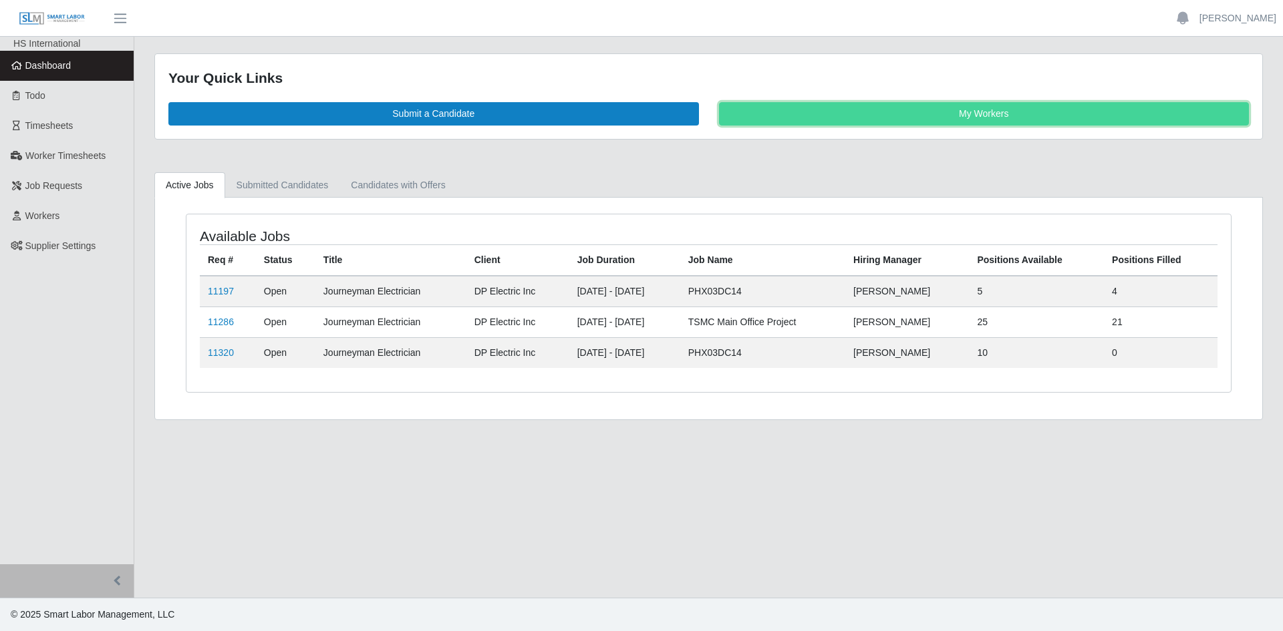
click at [991, 109] on link "My Workers" at bounding box center [984, 113] width 530 height 23
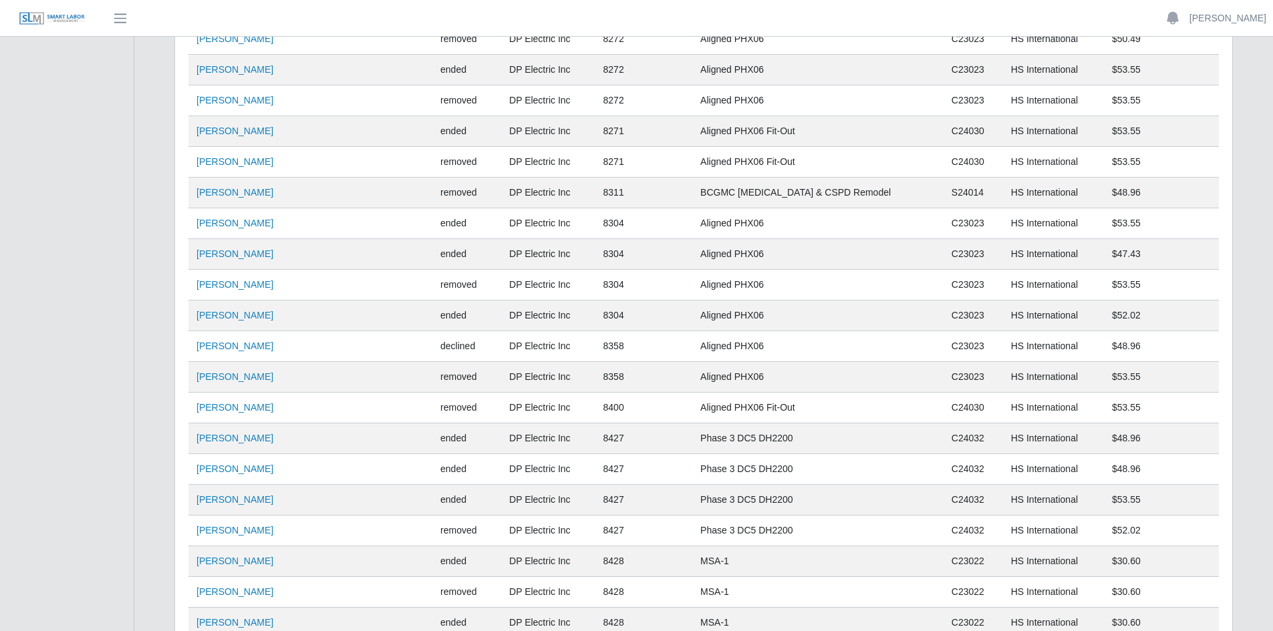
scroll to position [9161, 0]
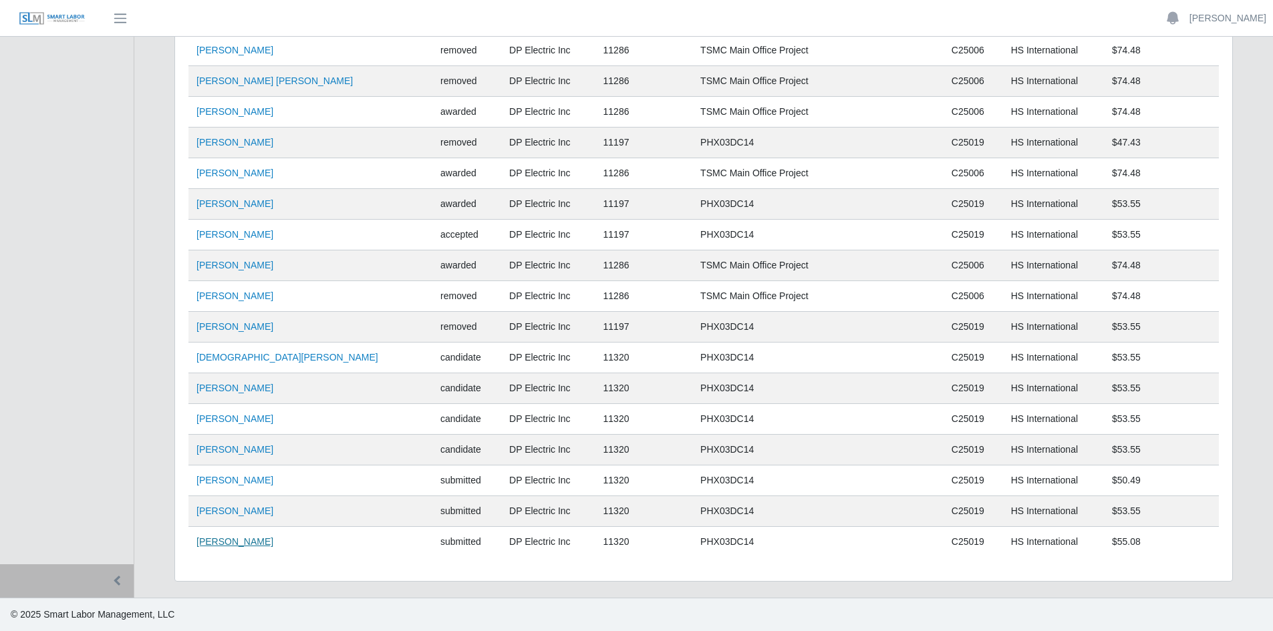
click at [226, 540] on link "[PERSON_NAME]" at bounding box center [234, 541] width 77 height 11
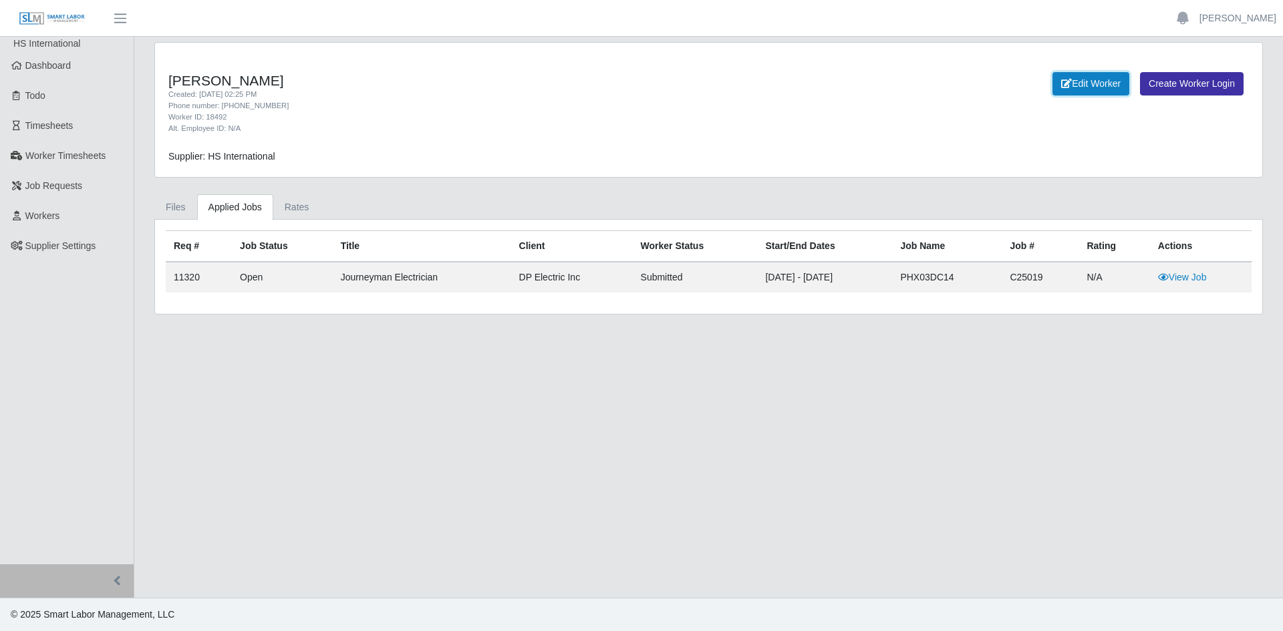
click at [1091, 83] on link "Edit Worker" at bounding box center [1090, 83] width 77 height 23
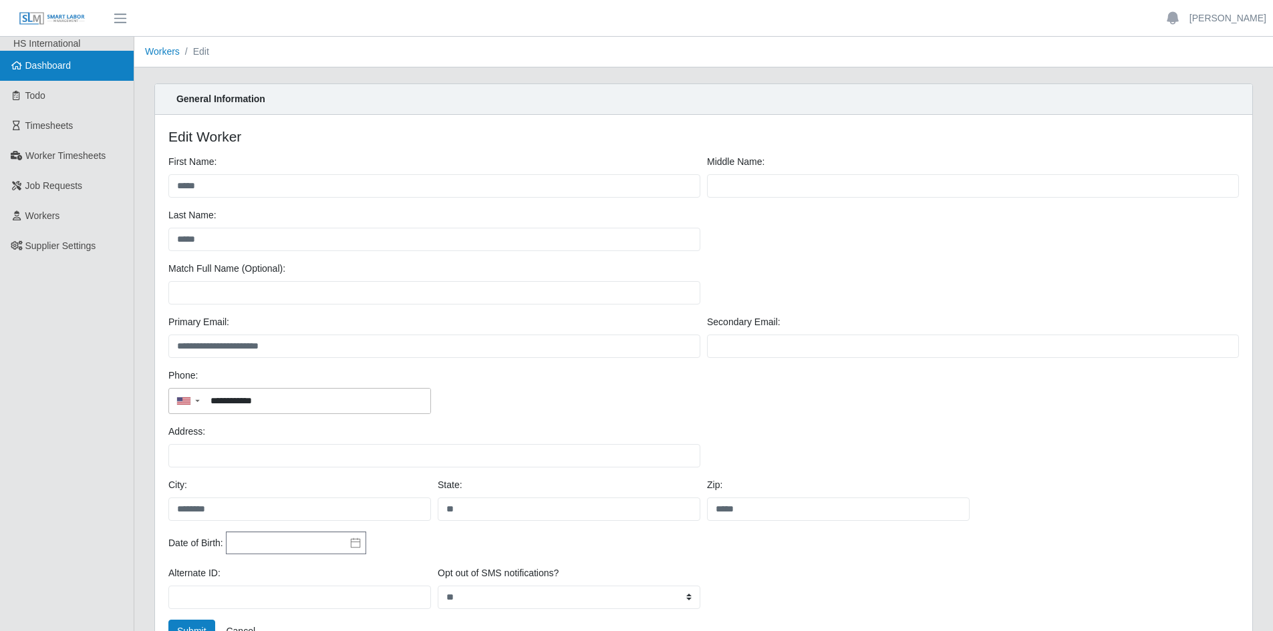
click at [70, 65] on span "Dashboard" at bounding box center [48, 65] width 46 height 11
